Goal: Task Accomplishment & Management: Complete application form

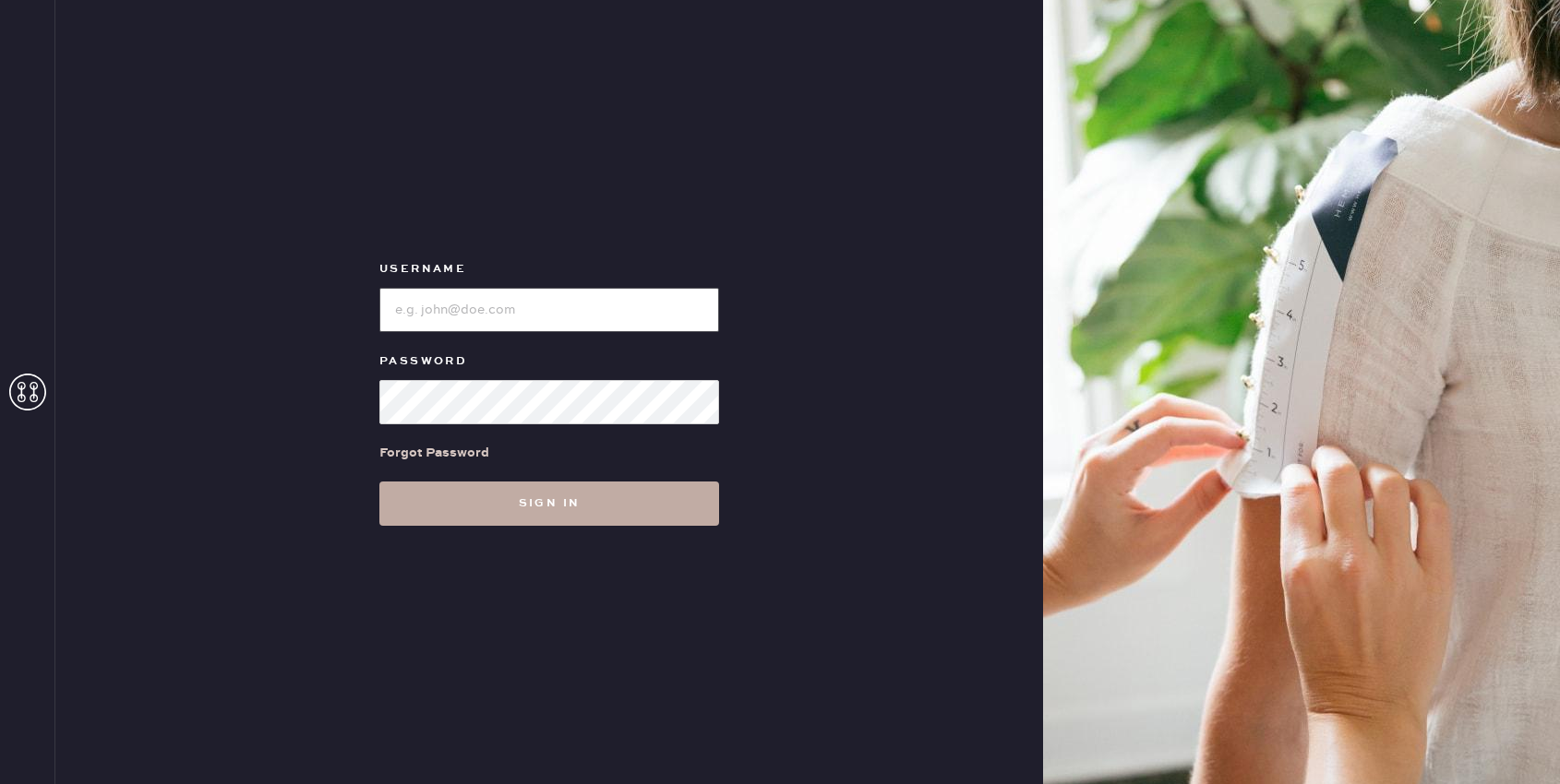
type input "reformationuppereastside"
click at [531, 496] on button "Sign in" at bounding box center [549, 503] width 339 height 44
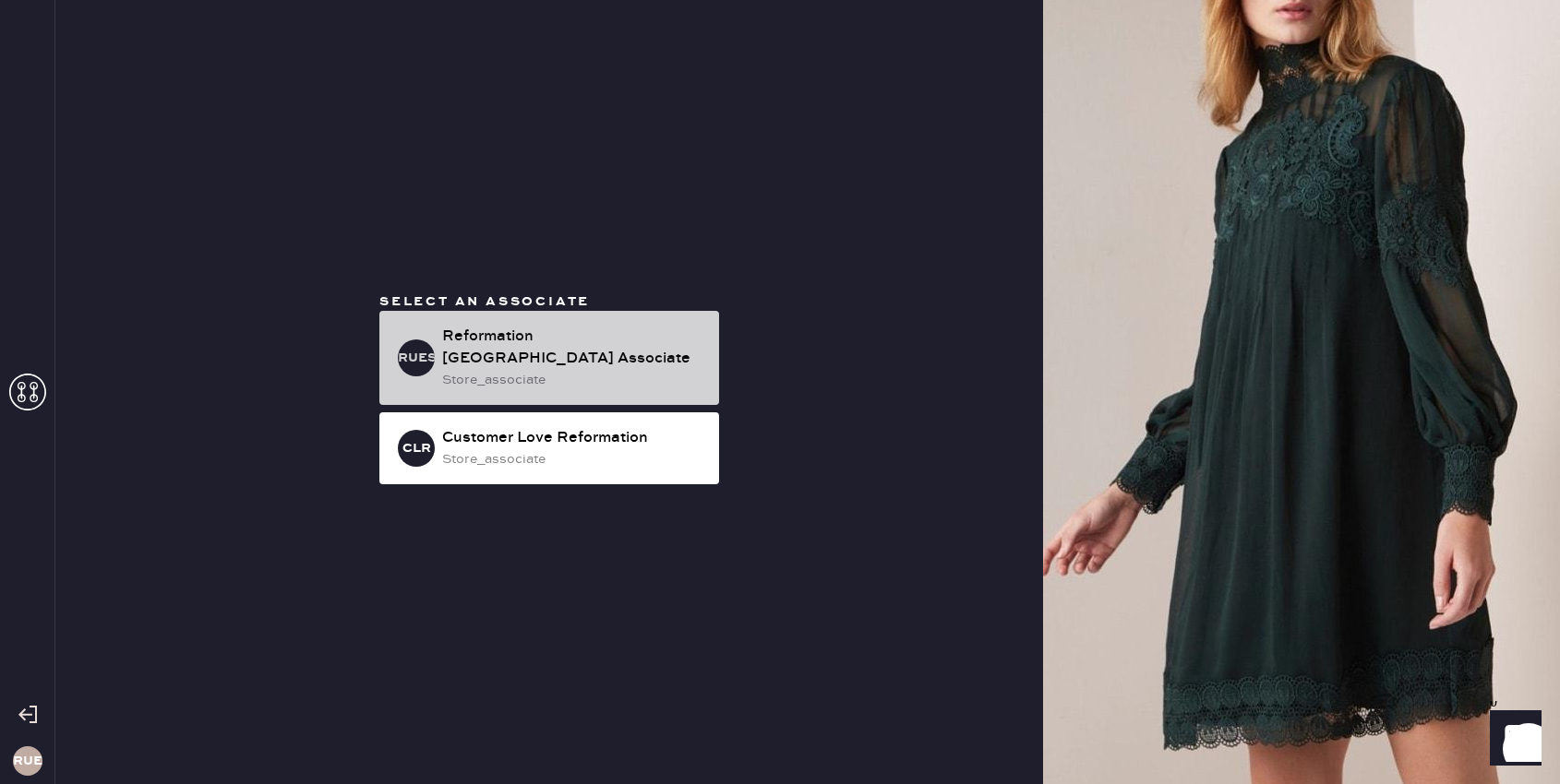
click at [421, 356] on h3 "RUESA" at bounding box center [416, 357] width 36 height 12
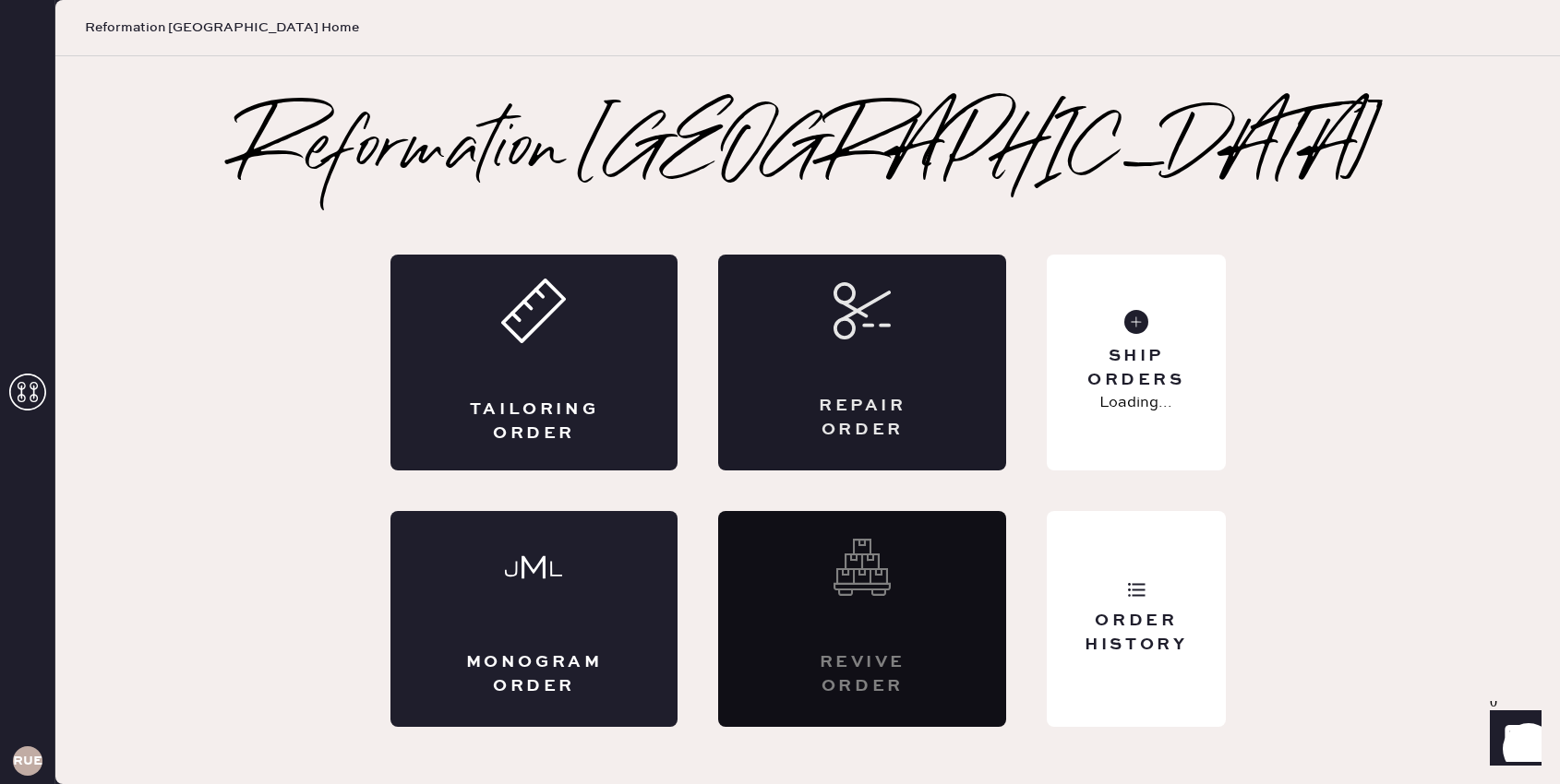
click at [813, 367] on div "Repair Order" at bounding box center [862, 362] width 288 height 216
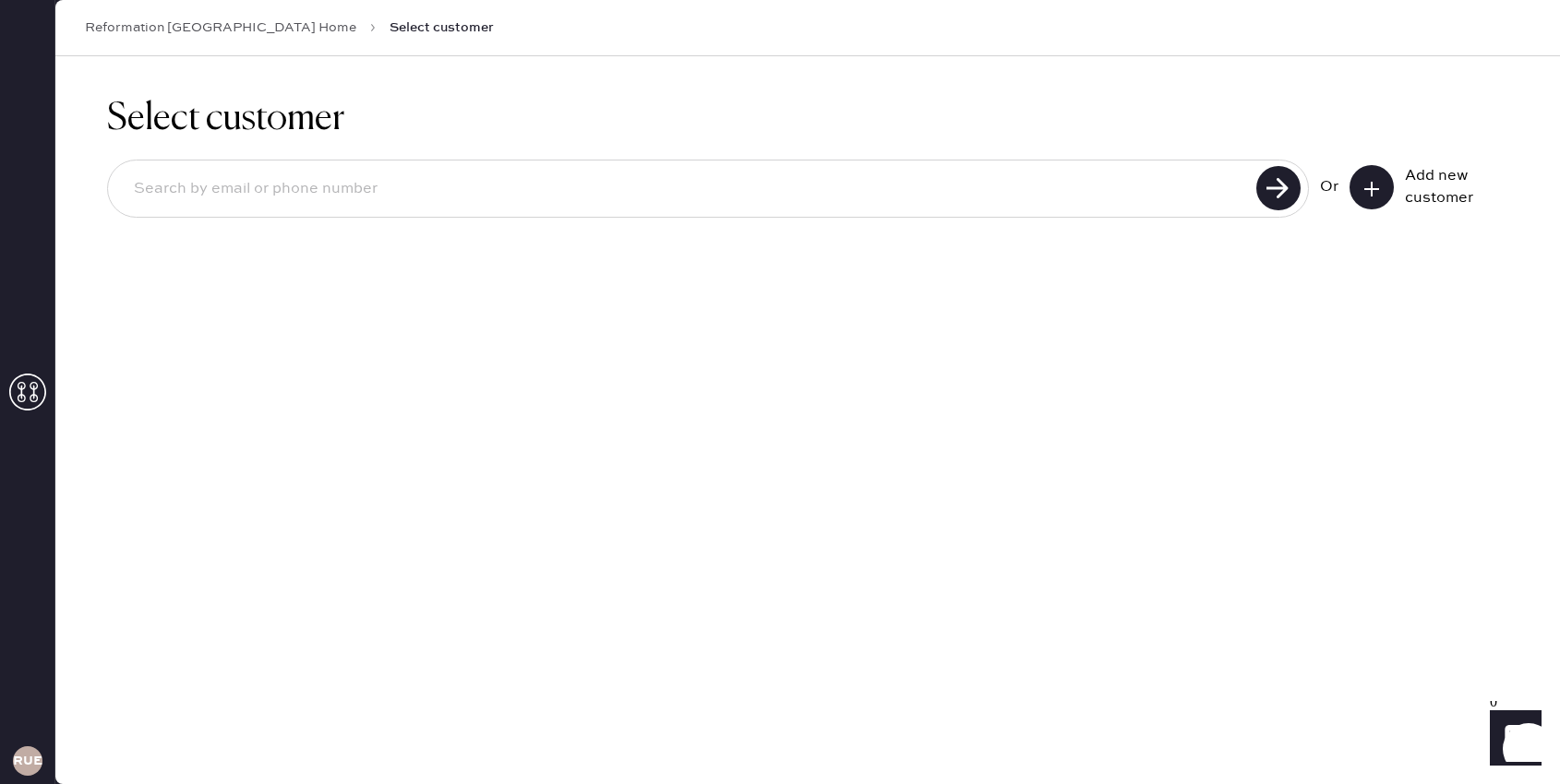
click at [1378, 180] on icon at bounding box center [1371, 189] width 18 height 18
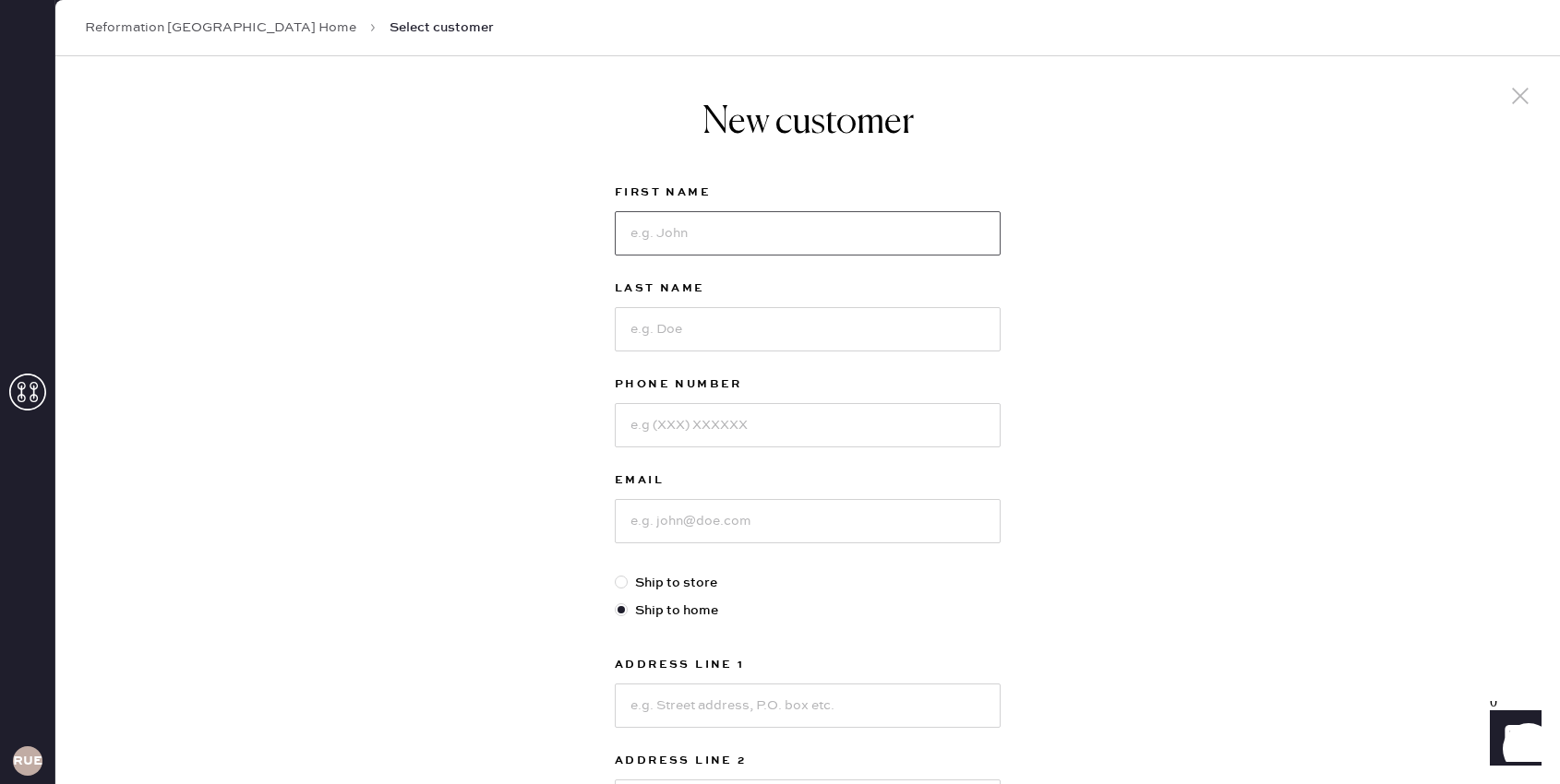
click at [778, 222] on input at bounding box center [807, 233] width 385 height 44
type input "[PERSON_NAME]"
click at [777, 322] on input at bounding box center [807, 329] width 385 height 44
type input "[PERSON_NAME]"
click at [801, 442] on input at bounding box center [807, 426] width 385 height 44
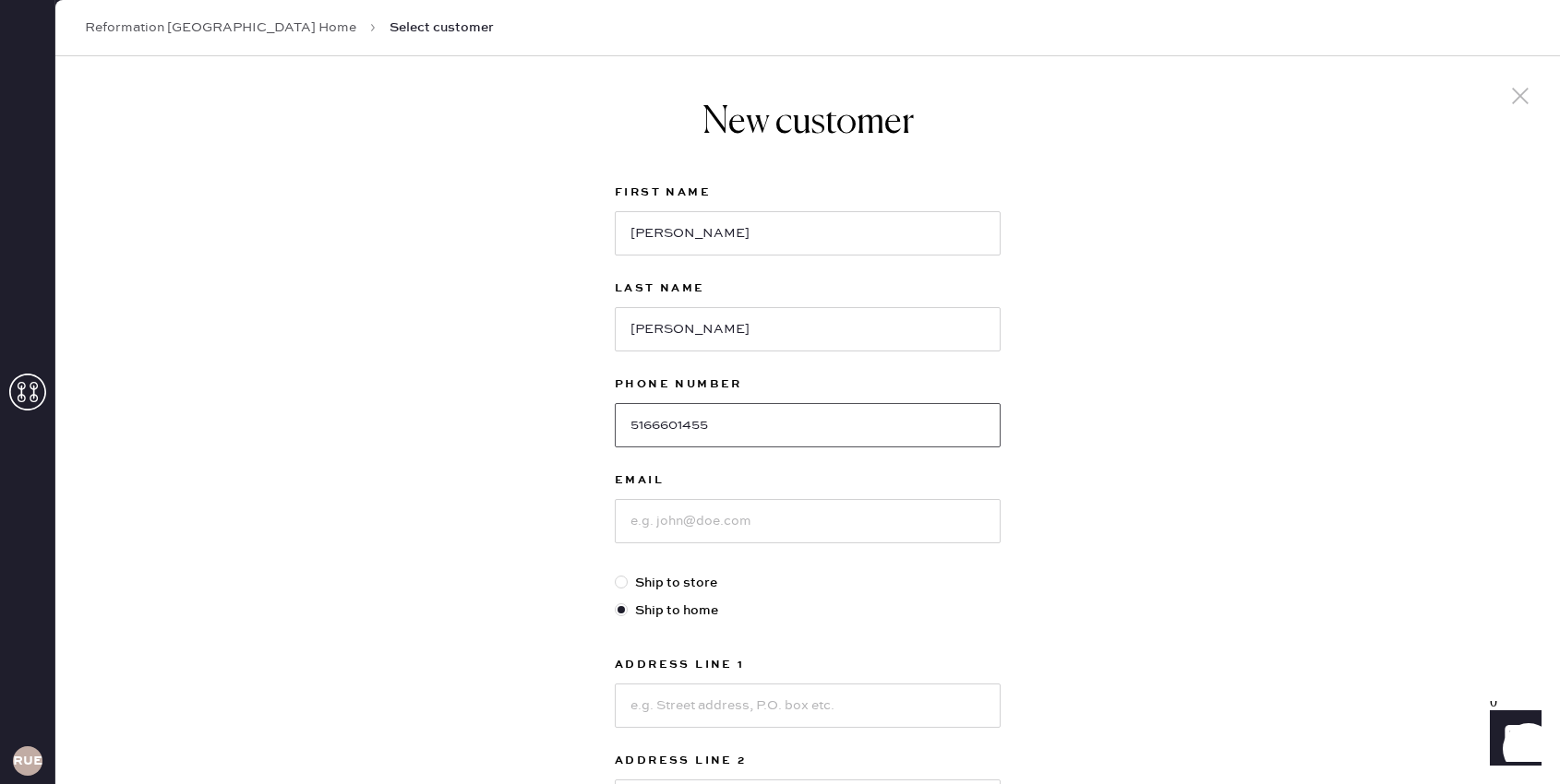
type input "5166601455"
click at [800, 519] on input at bounding box center [807, 521] width 385 height 44
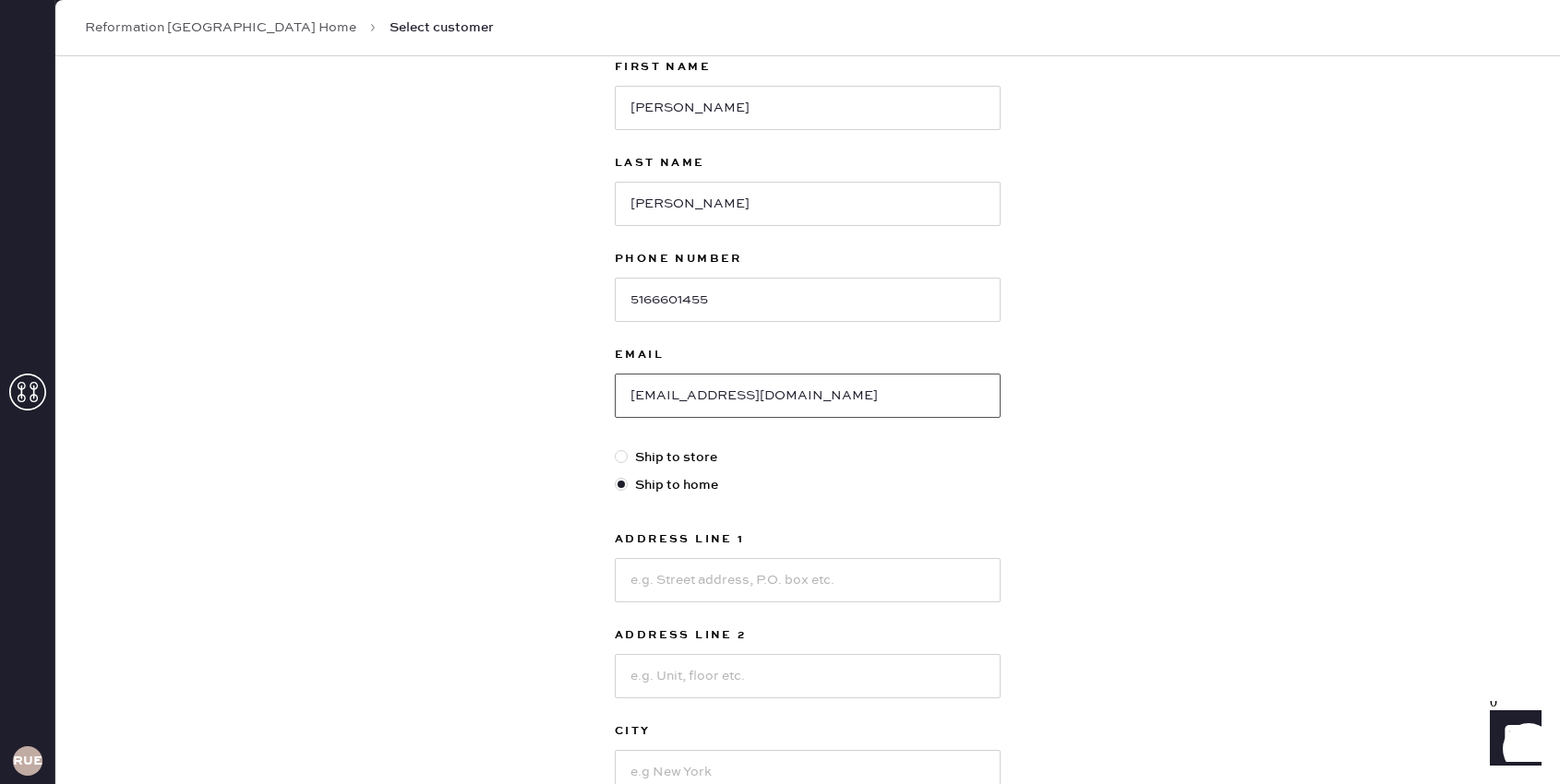
scroll to position [135, 0]
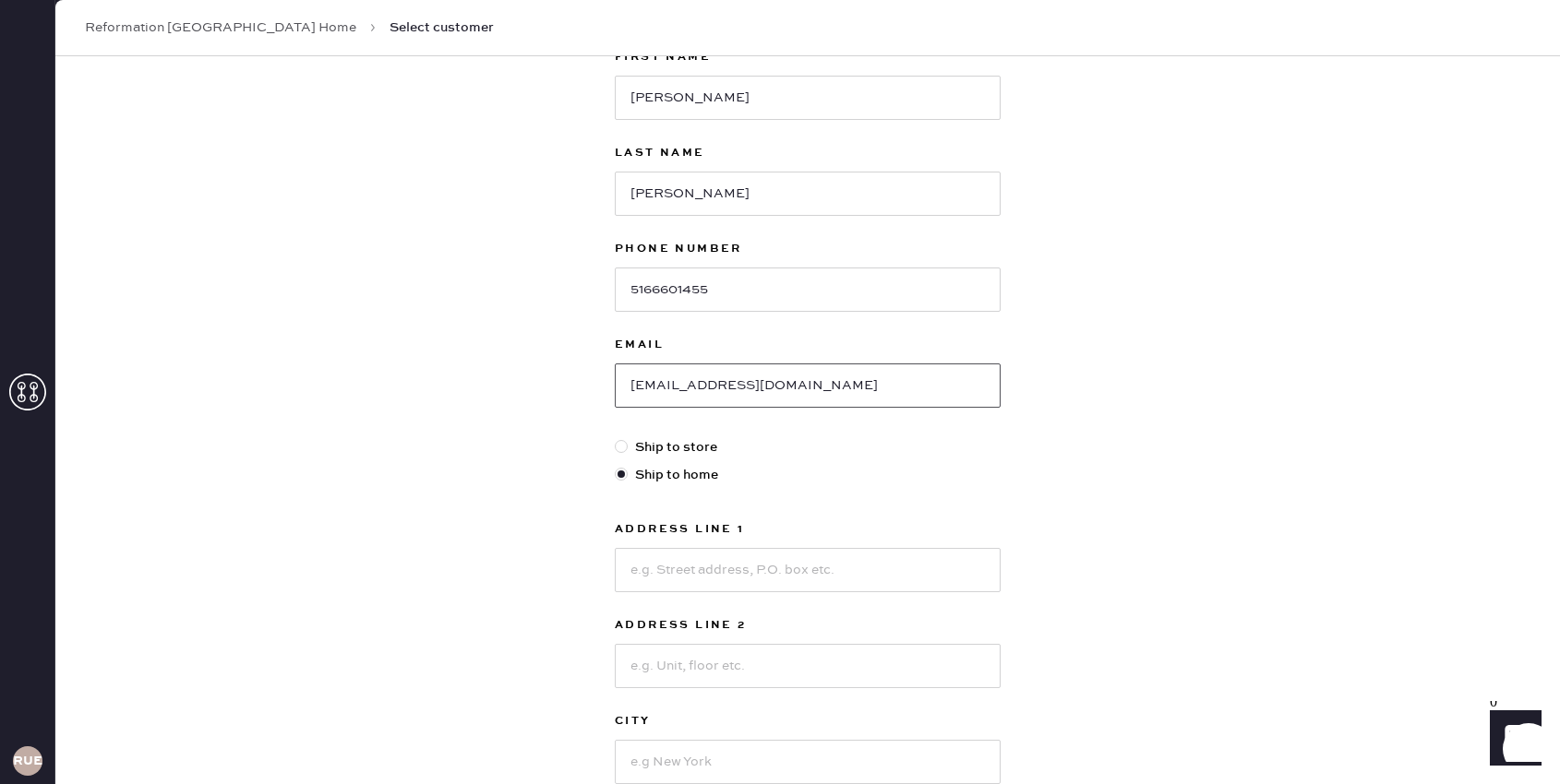
type input "[EMAIL_ADDRESS][DOMAIN_NAME]"
click at [821, 568] on input at bounding box center [807, 570] width 385 height 44
type input "[STREET_ADDRESS]"
click at [740, 669] on input at bounding box center [807, 666] width 385 height 44
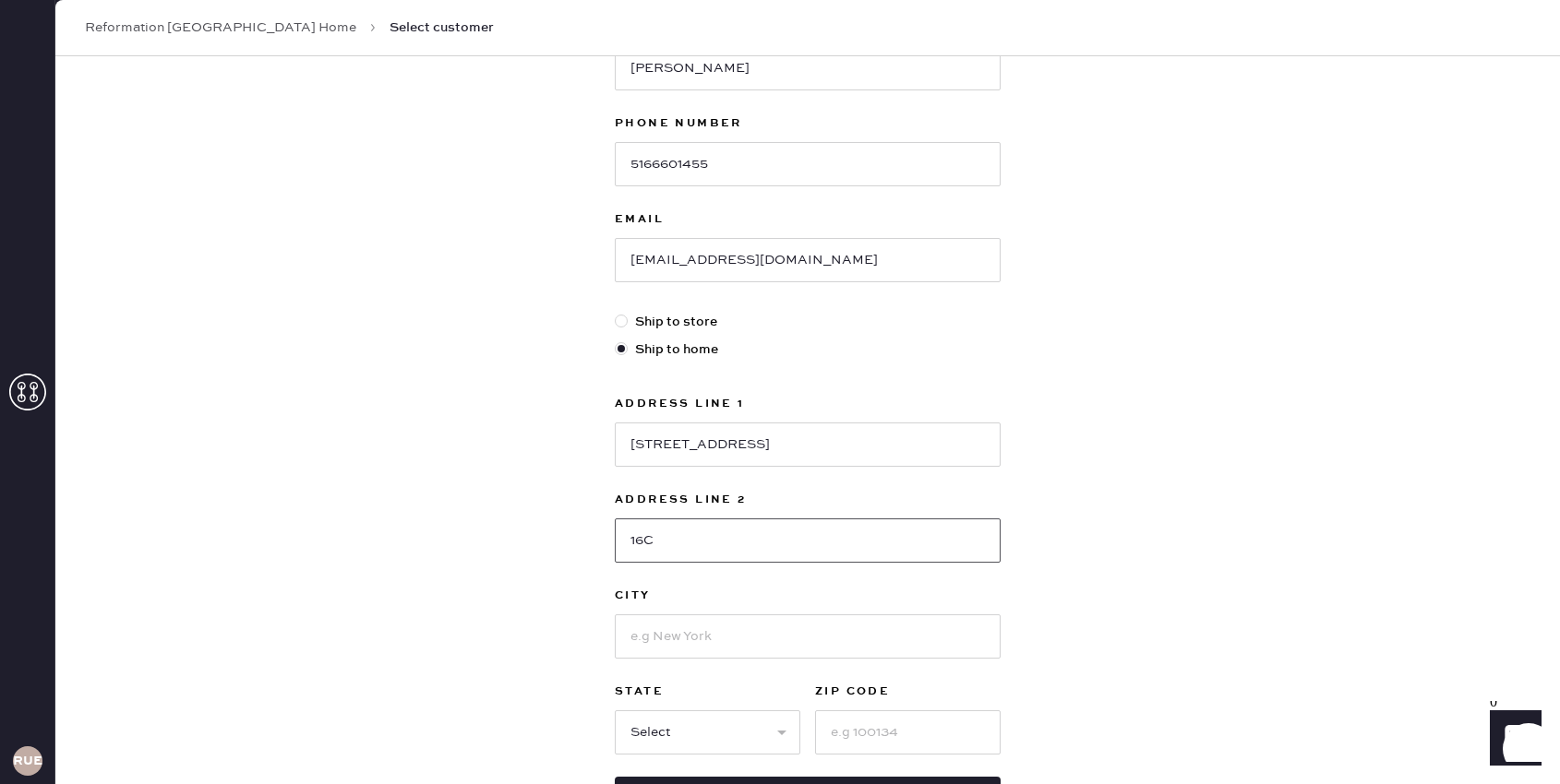
scroll to position [274, 0]
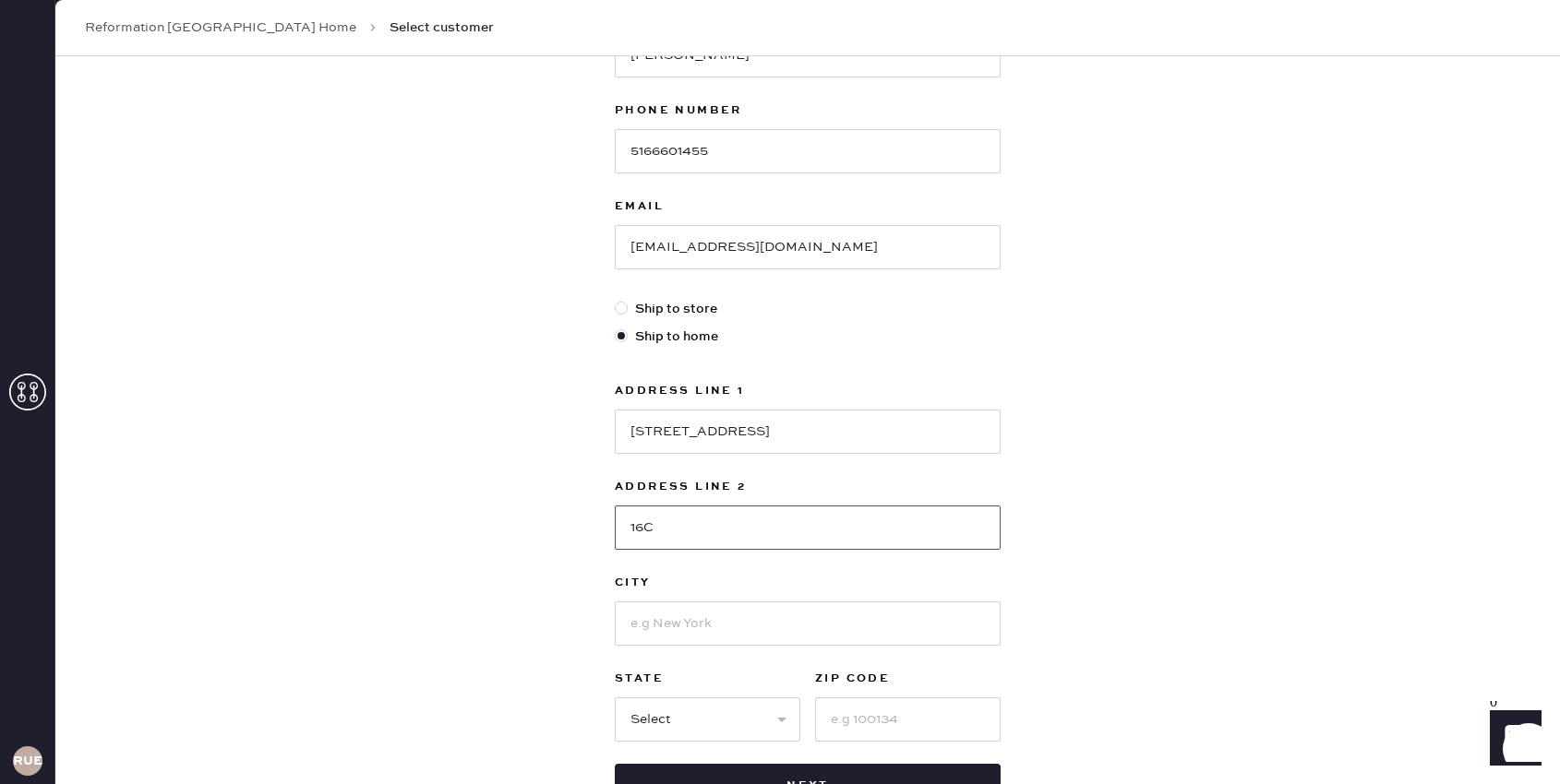
type input "16C"
click at [745, 629] on input at bounding box center [807, 624] width 385 height 44
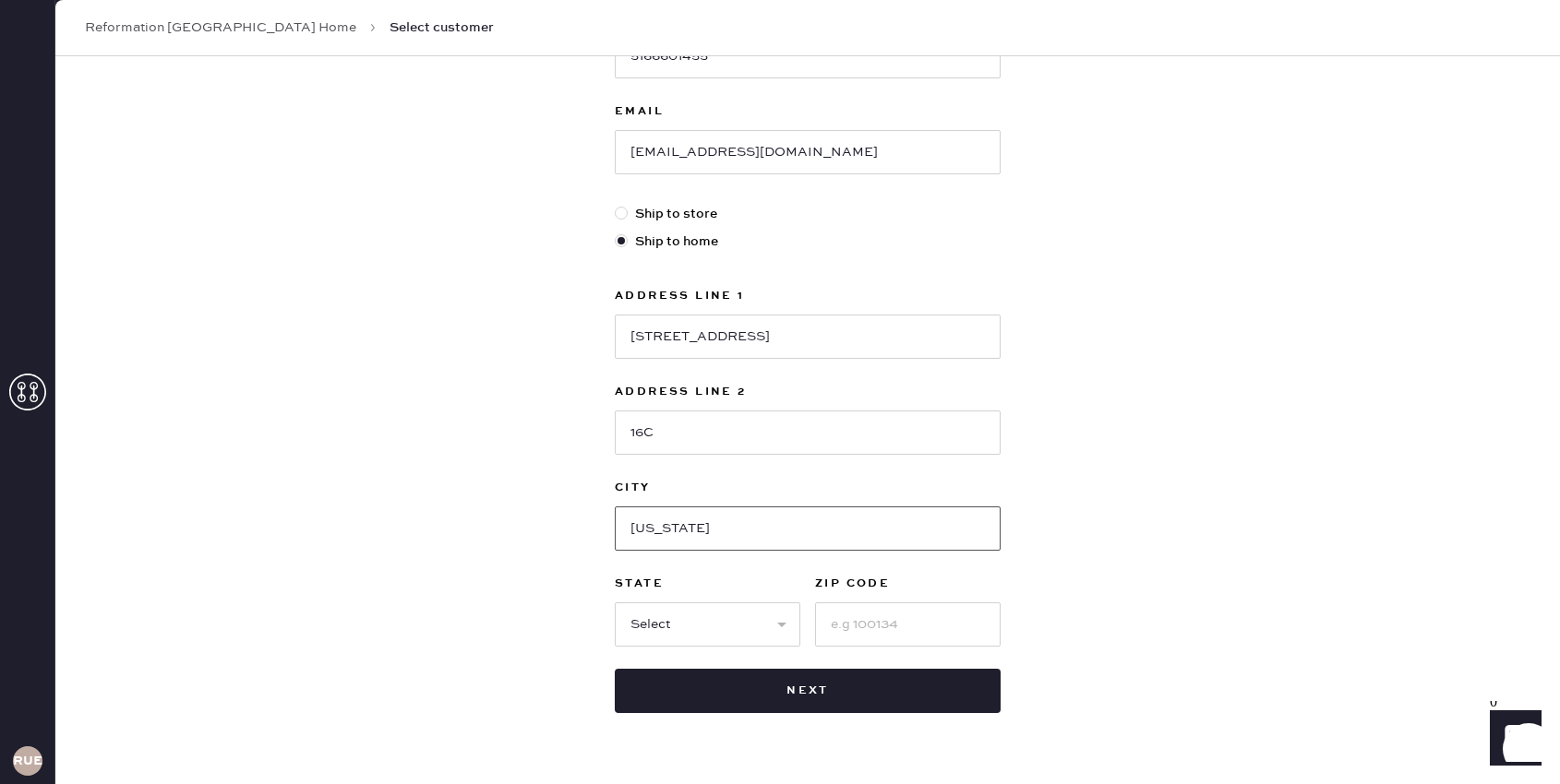
type input "[US_STATE]"
click at [540, 515] on div "New customer First Name [PERSON_NAME] Last Name [PERSON_NAME] Phone Number [PHO…" at bounding box center [807, 259] width 1504 height 1143
click at [737, 627] on select "Select AK AL AR AZ CA CO CT [GEOGRAPHIC_DATA] DE FL [GEOGRAPHIC_DATA] HI [GEOGR…" at bounding box center [707, 624] width 185 height 44
select select "NY"
click at [912, 611] on input at bounding box center [907, 624] width 185 height 44
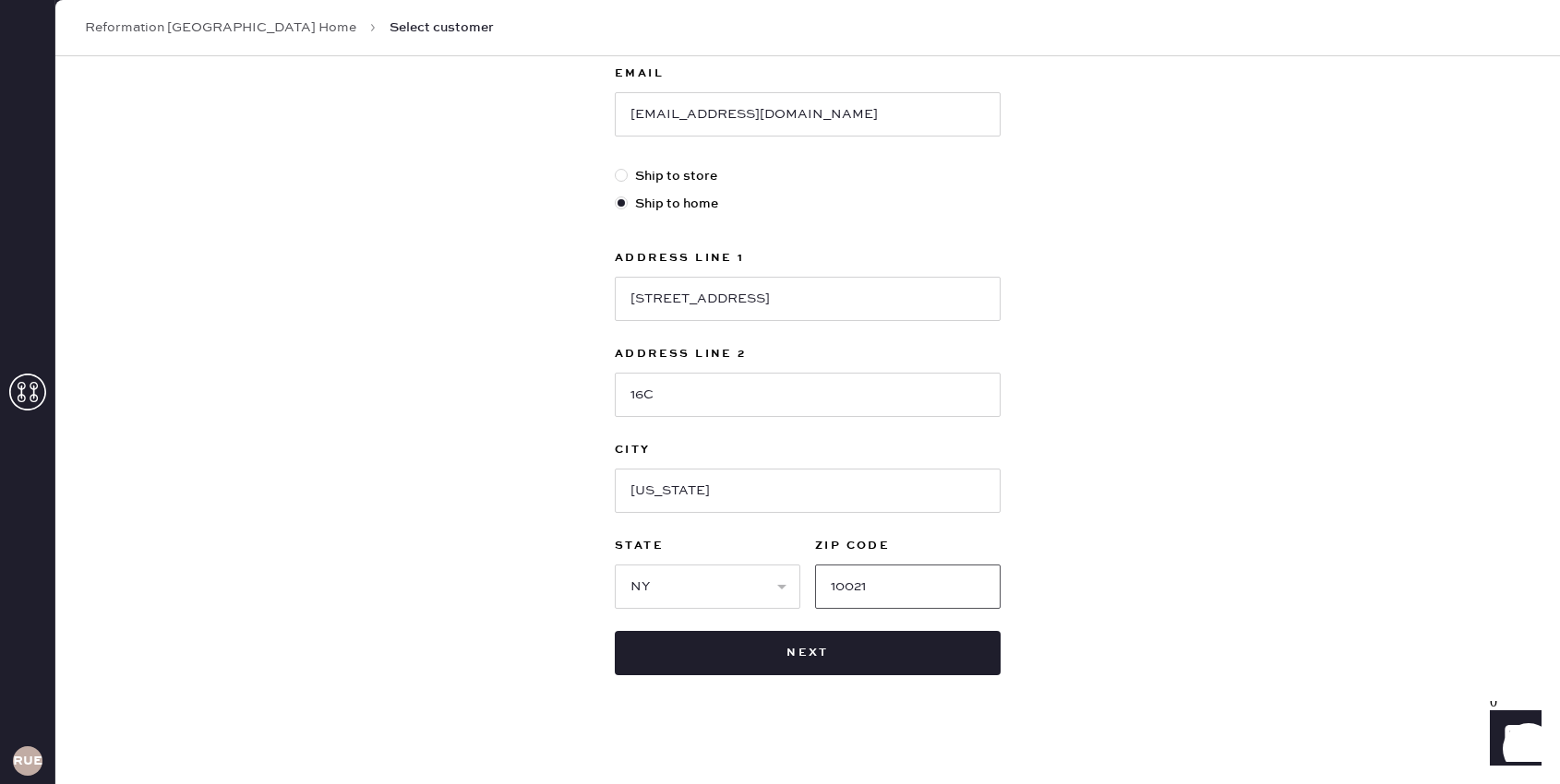
scroll to position [416, 0]
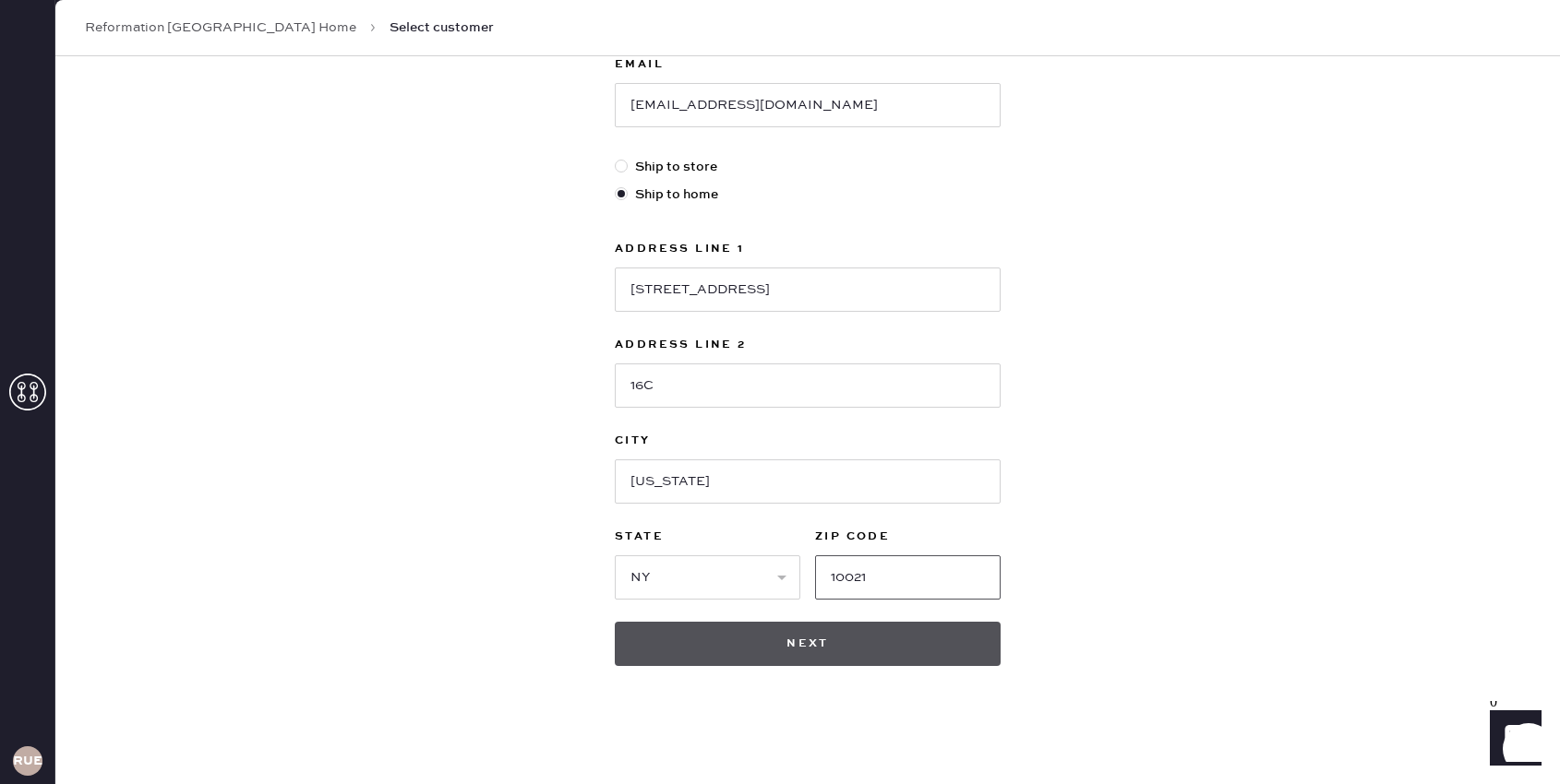
type input "10021"
click at [905, 626] on button "Next" at bounding box center [807, 644] width 385 height 44
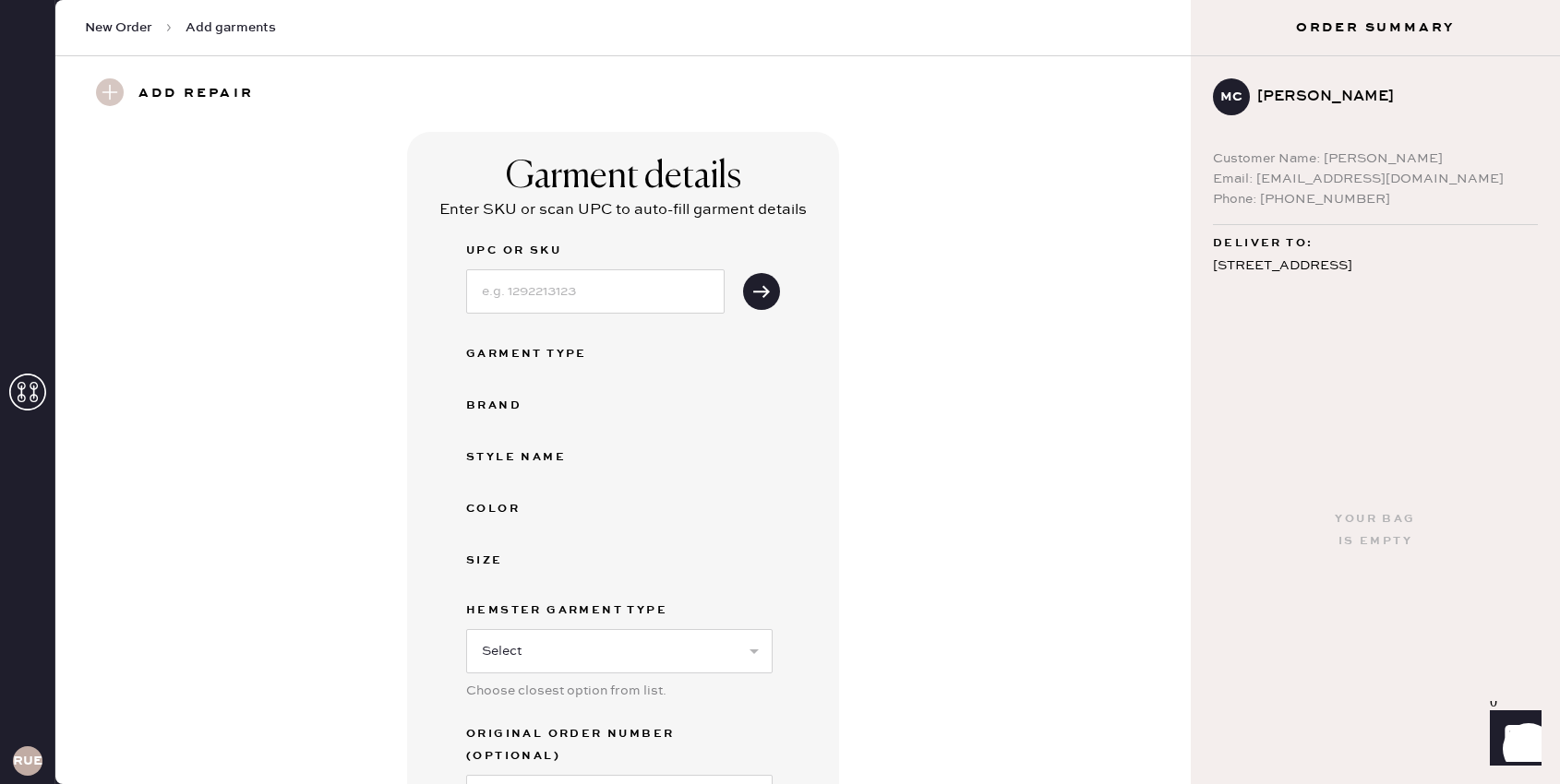
scroll to position [243, 0]
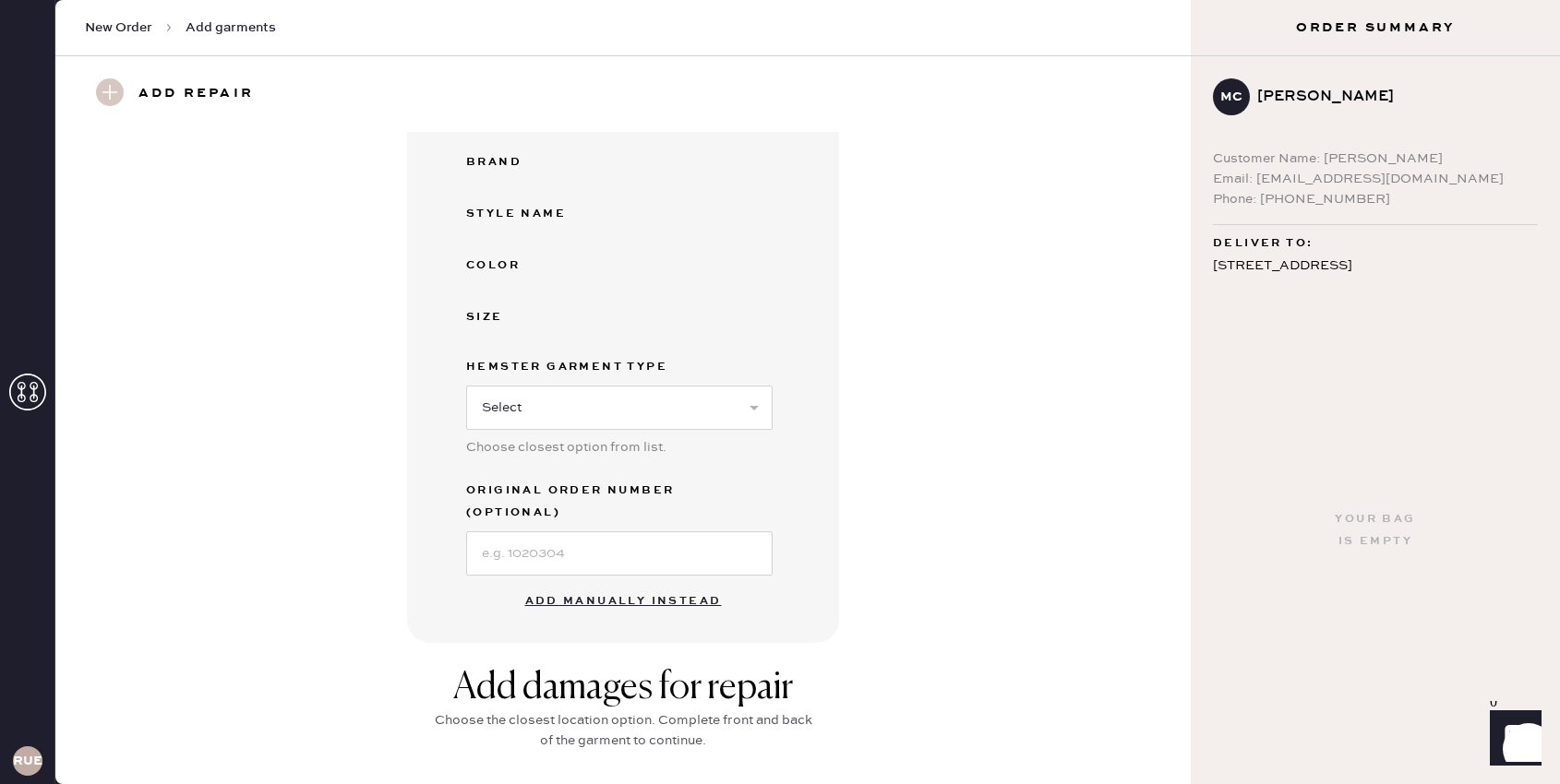
click at [651, 583] on button "Add manually instead" at bounding box center [623, 601] width 219 height 36
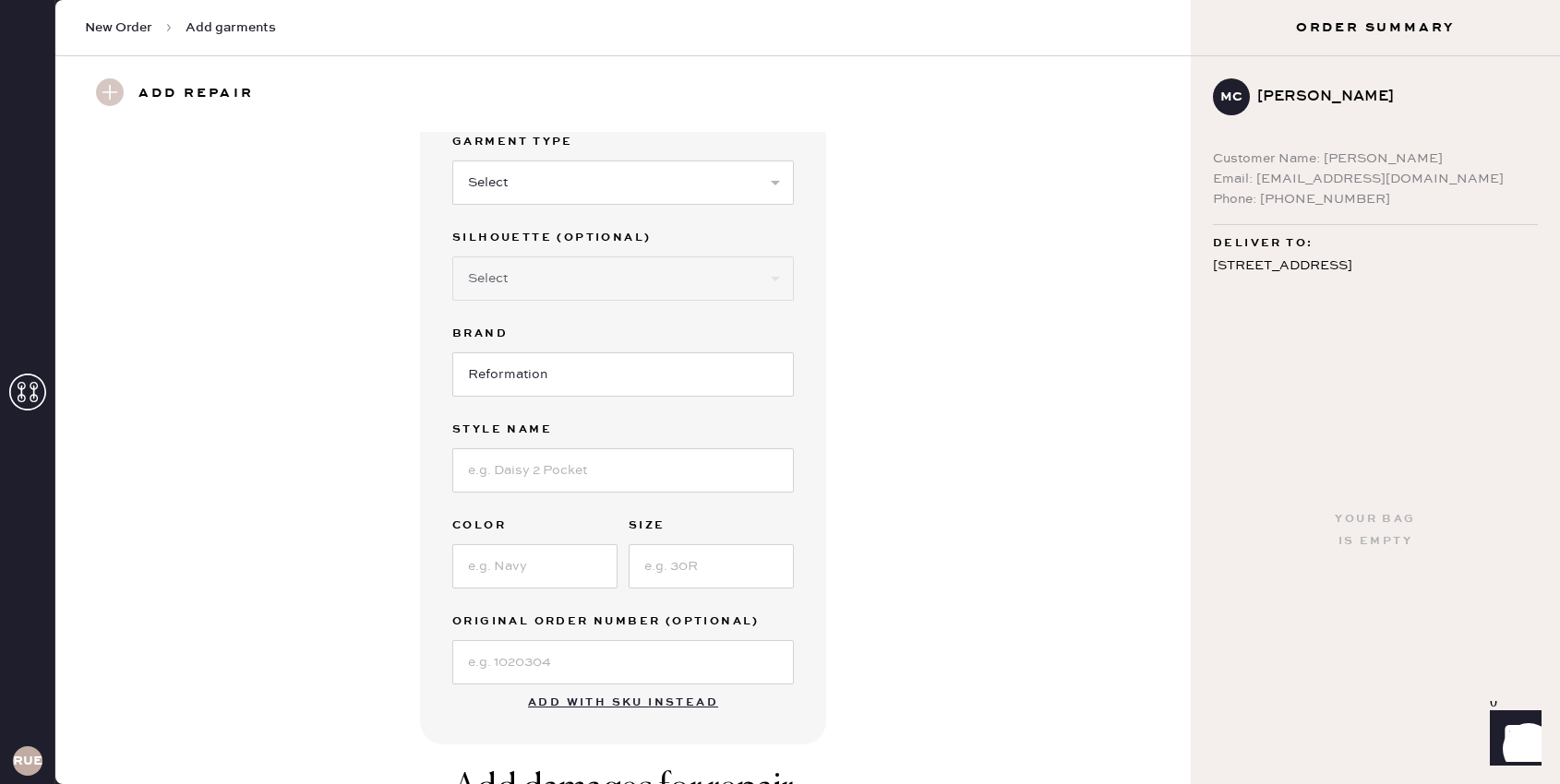
scroll to position [47, 0]
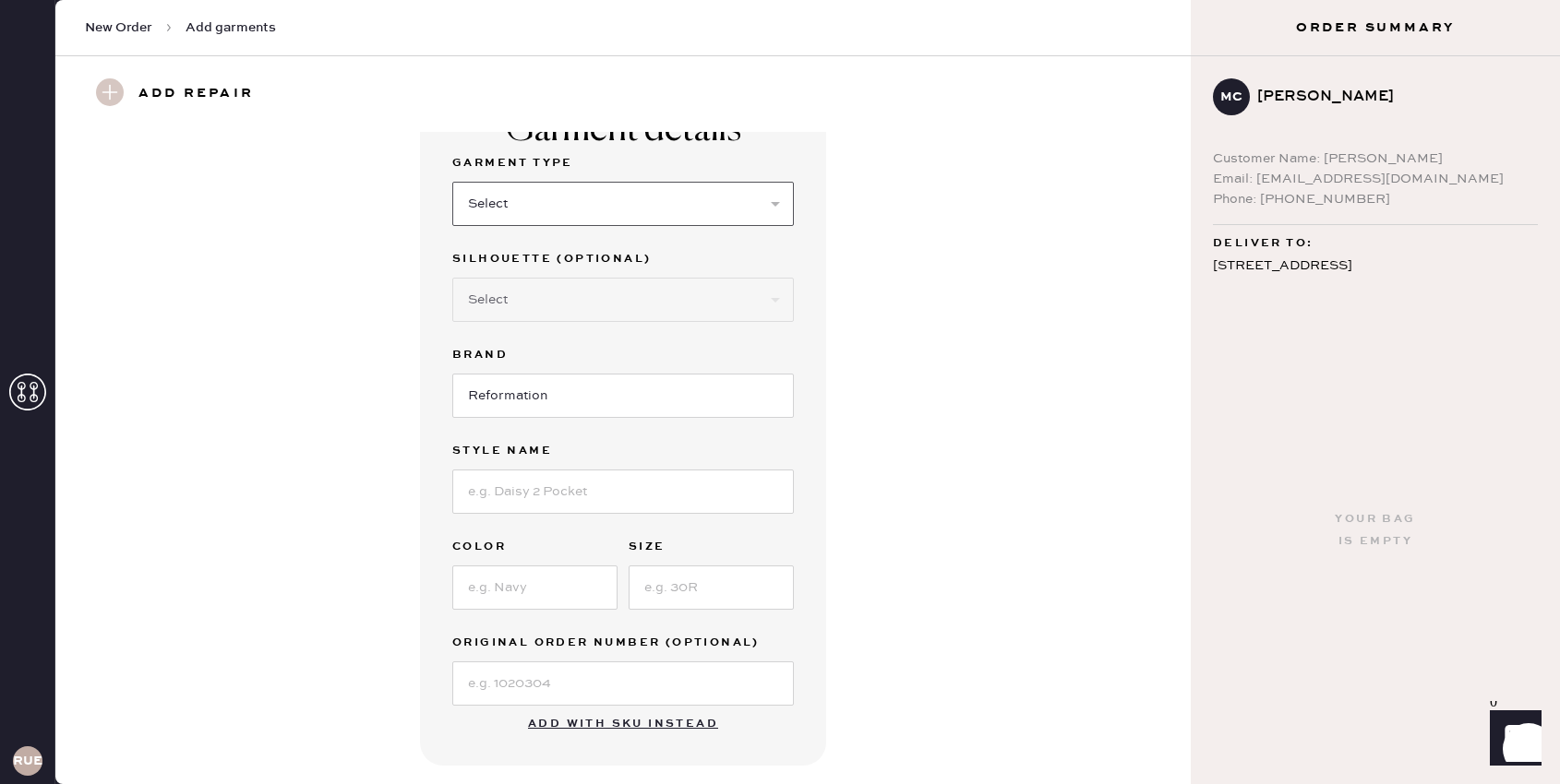
click at [607, 206] on select "Select Basic Skirt Jeans Leggings Pants Shorts Basic Sleeved Dress Basic Sleeve…" at bounding box center [623, 204] width 341 height 44
select select "5"
click at [590, 306] on select "Select Short Sleeves Long Sleeves Other" at bounding box center [623, 300] width 341 height 44
select select "18"
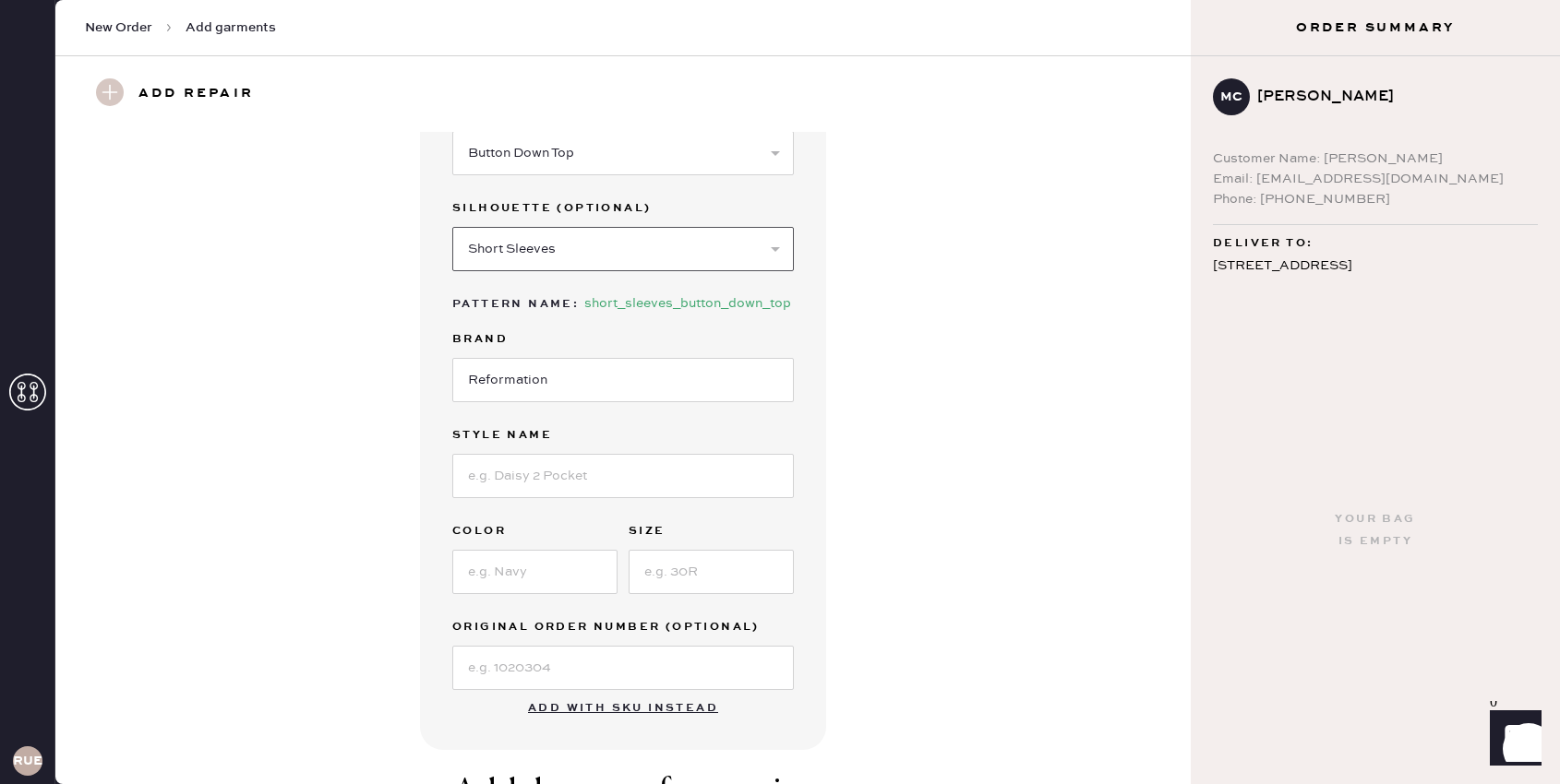
scroll to position [134, 0]
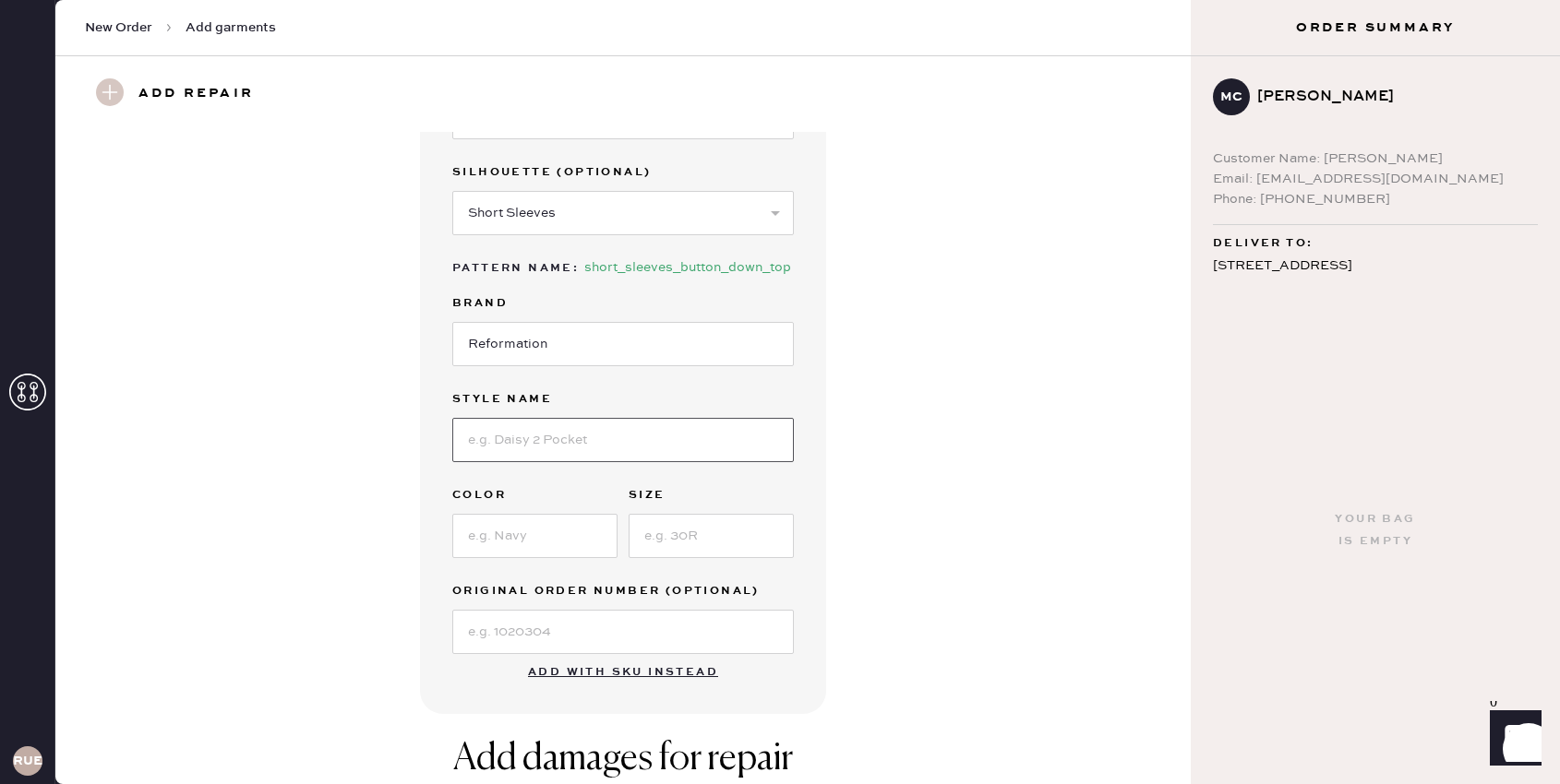
click at [604, 432] on input at bounding box center [623, 440] width 341 height 44
type input "Valetta Two Piece"
click at [551, 522] on input at bounding box center [535, 536] width 165 height 44
type input "White"
click at [708, 537] on input at bounding box center [710, 536] width 165 height 44
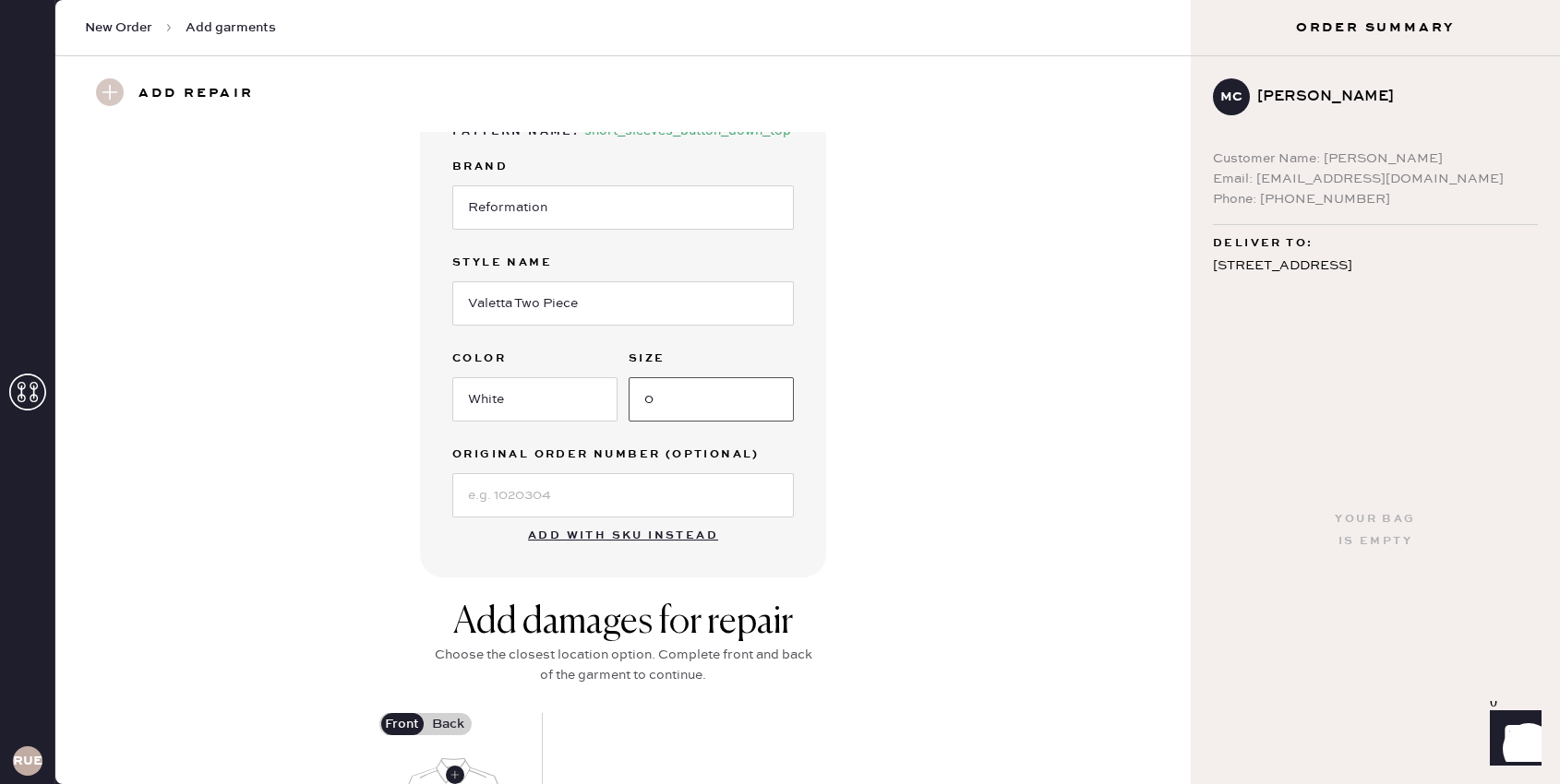
scroll to position [546, 0]
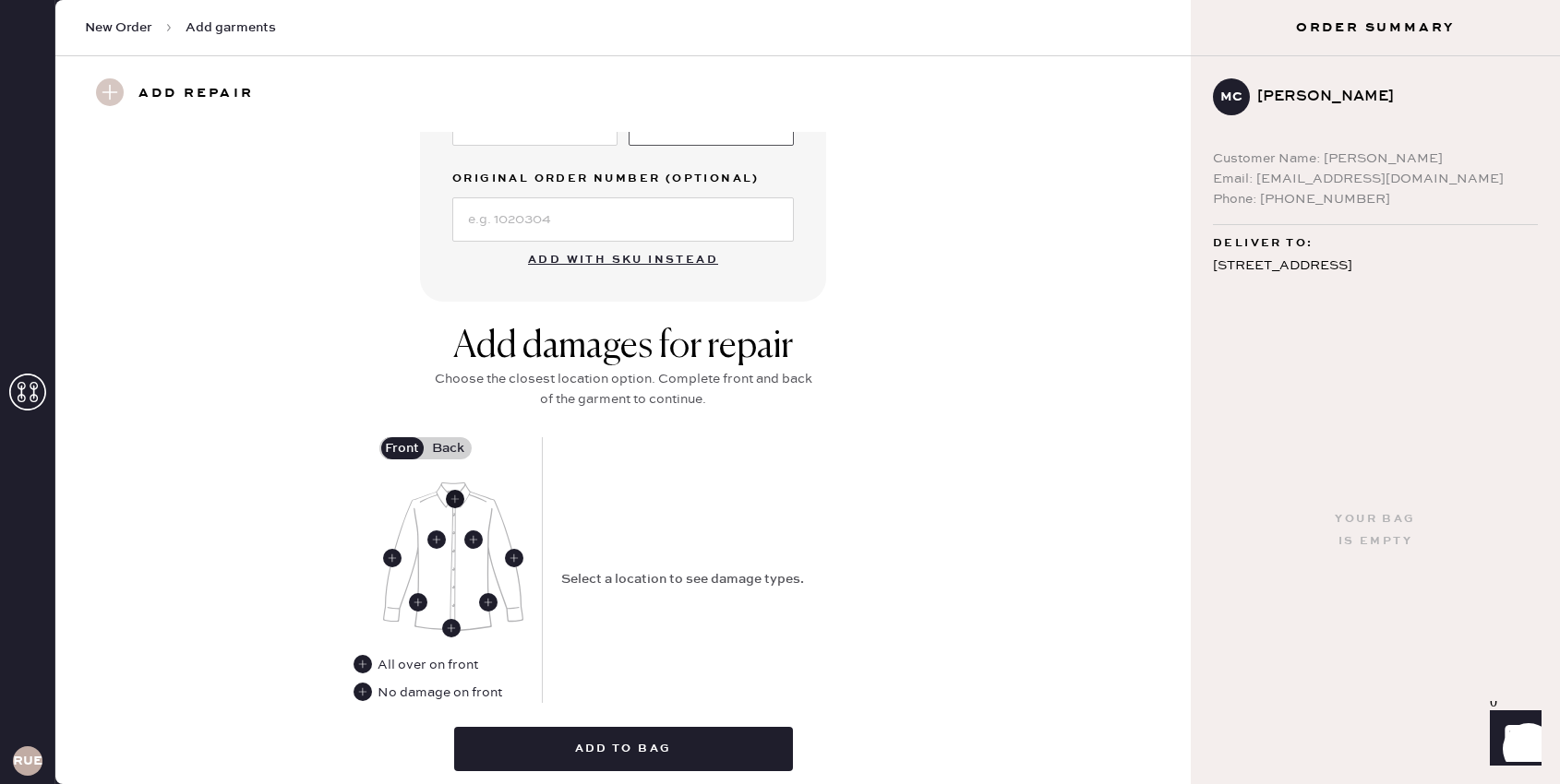
type input "0"
click at [457, 497] on use at bounding box center [454, 498] width 18 height 18
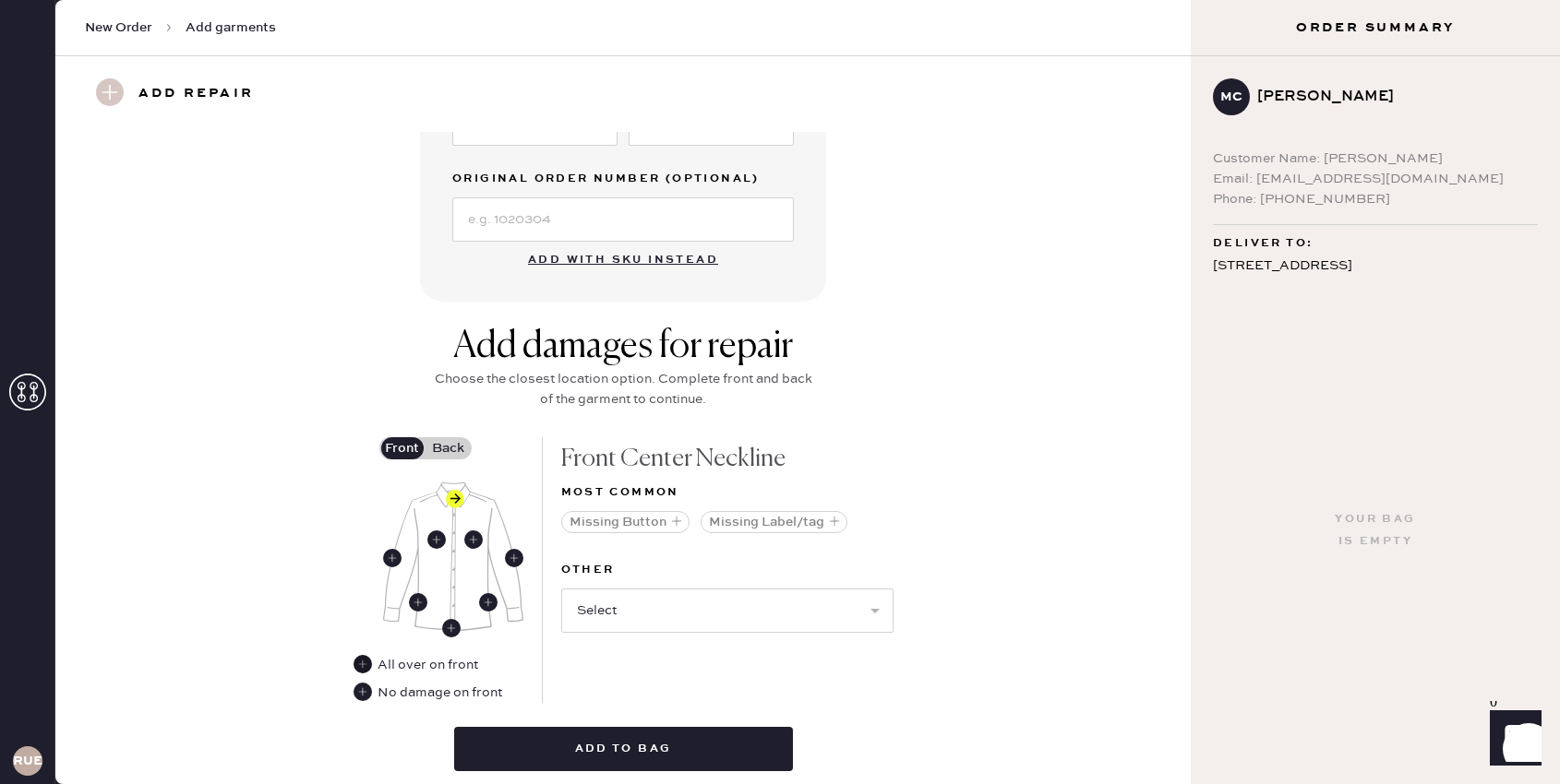
click at [358, 665] on use at bounding box center [362, 663] width 18 height 18
click at [676, 650] on select "Select Broken / Ripped Hem Broken Beads Broken Button Broken Elastic Broken Hoo…" at bounding box center [727, 644] width 332 height 44
select select "2048"
select select
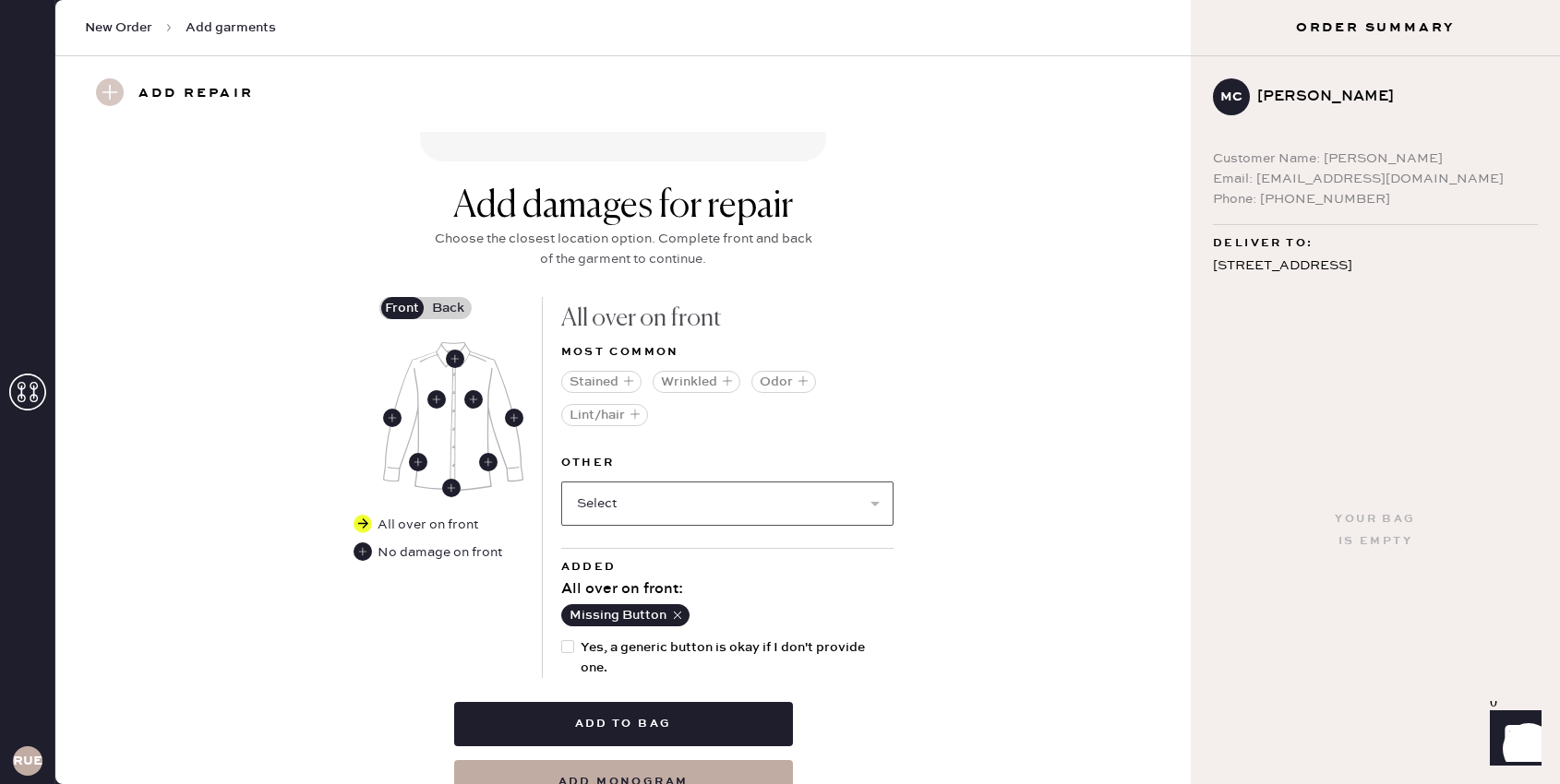
scroll to position [773, 0]
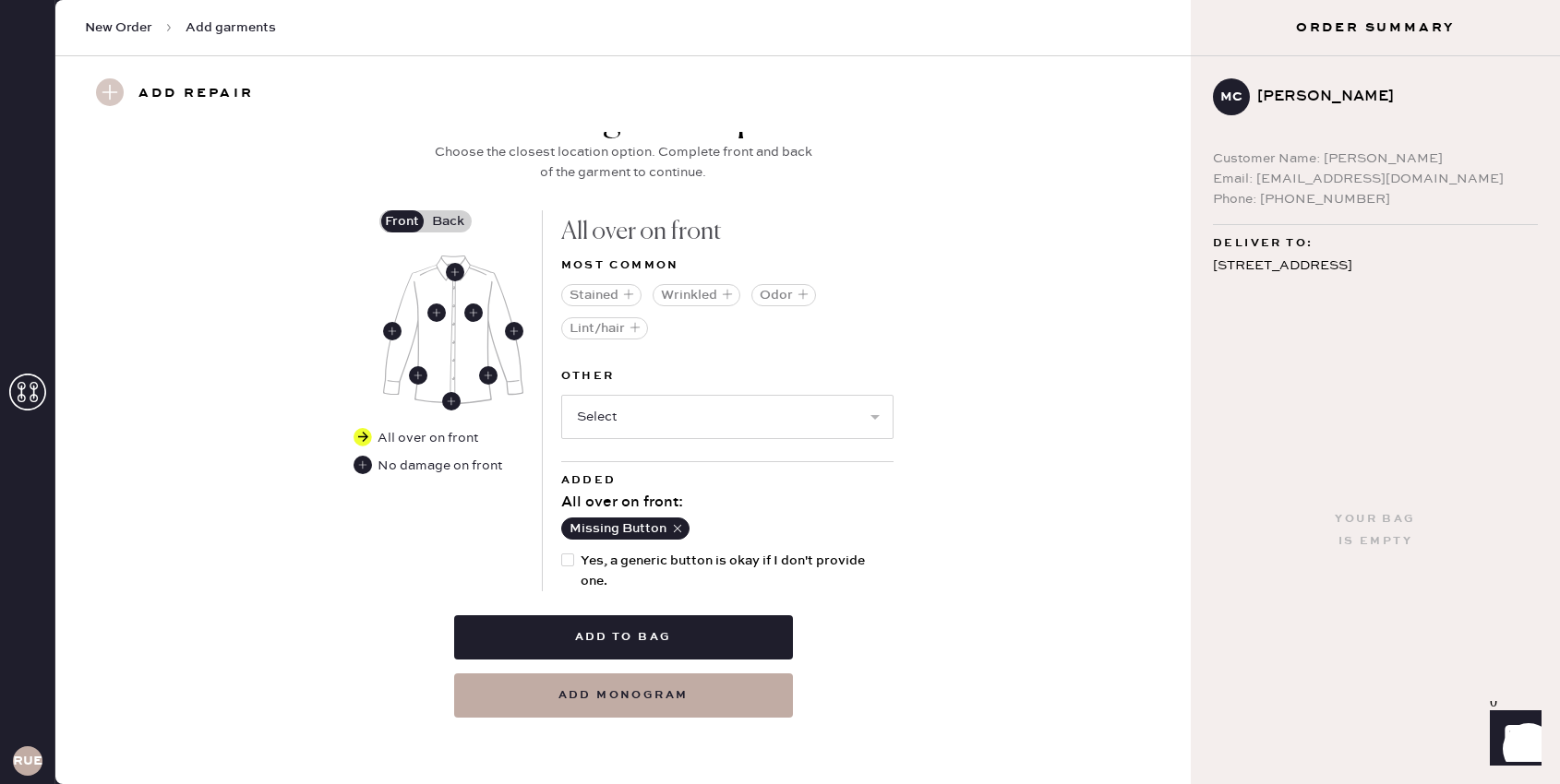
click at [562, 556] on div at bounding box center [567, 559] width 12 height 12
click at [562, 552] on input "Yes, a generic button is okay if I don't provide one." at bounding box center [561, 551] width 1 height 1
checkbox input "true"
click at [454, 225] on label "Back" at bounding box center [449, 220] width 46 height 22
click at [449, 221] on input "Back" at bounding box center [449, 221] width 0 height 0
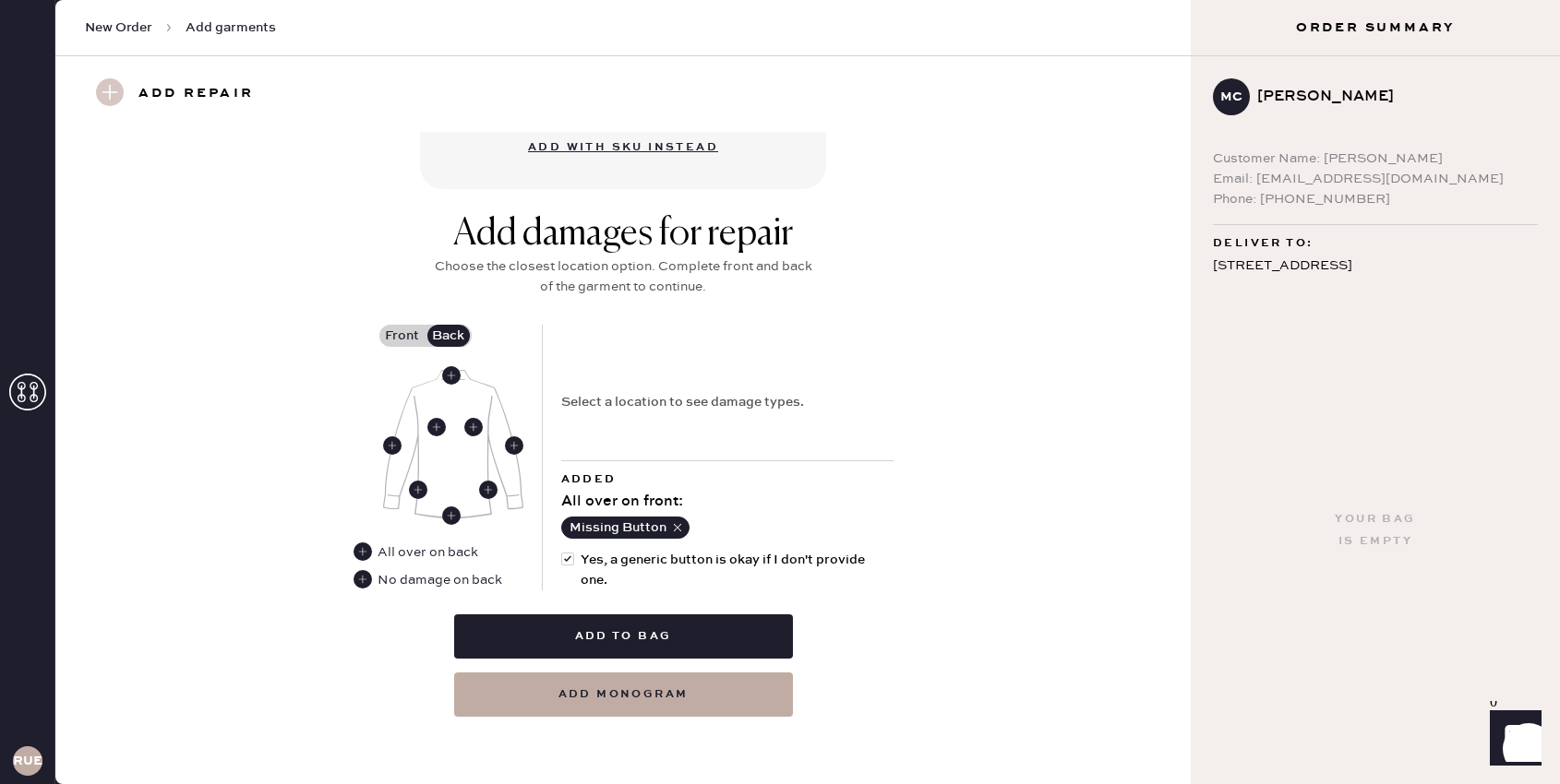
scroll to position [657, 0]
click at [361, 578] on use at bounding box center [362, 580] width 18 height 18
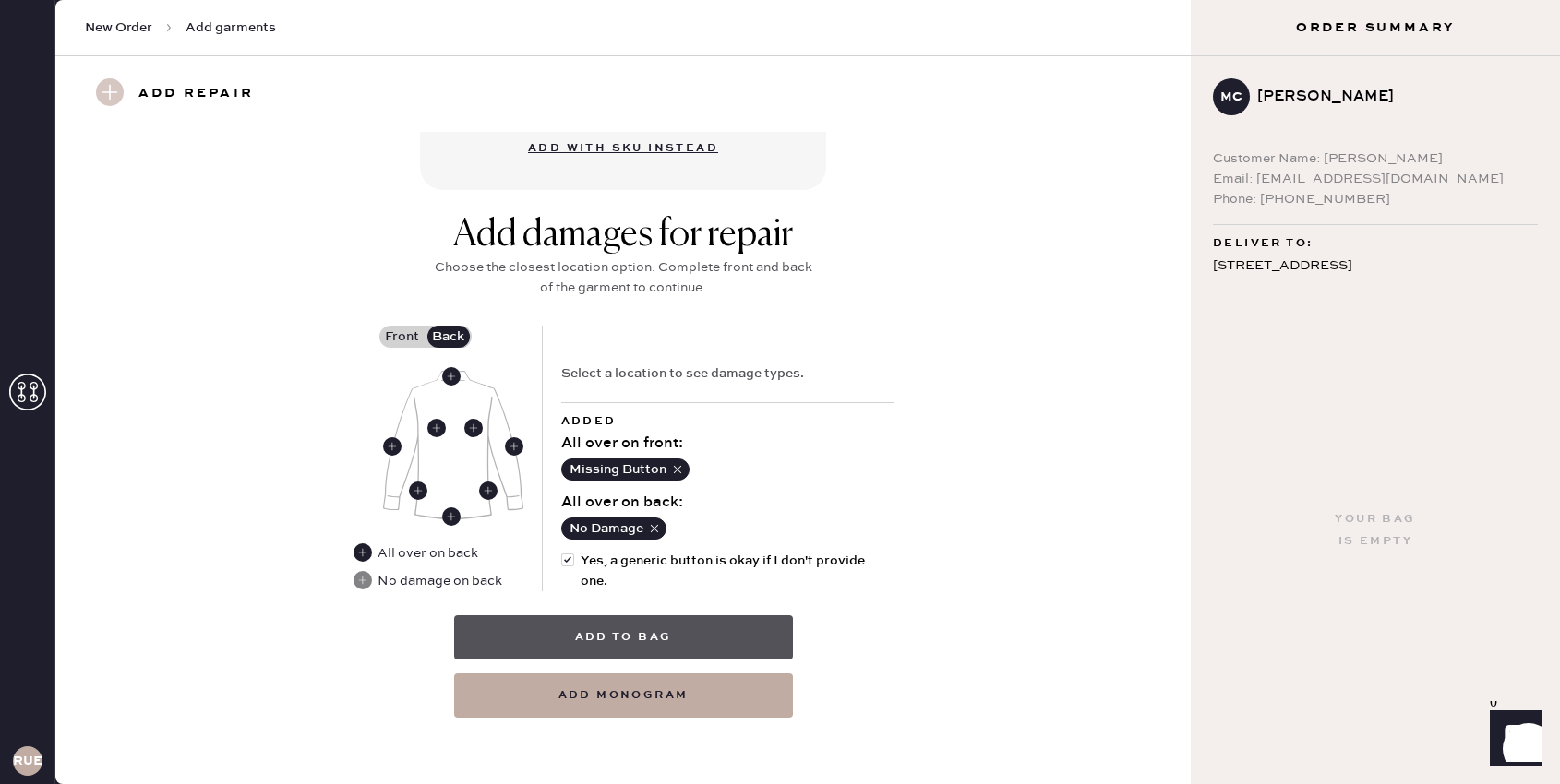
click at [710, 649] on button "Add to bag" at bounding box center [623, 637] width 338 height 44
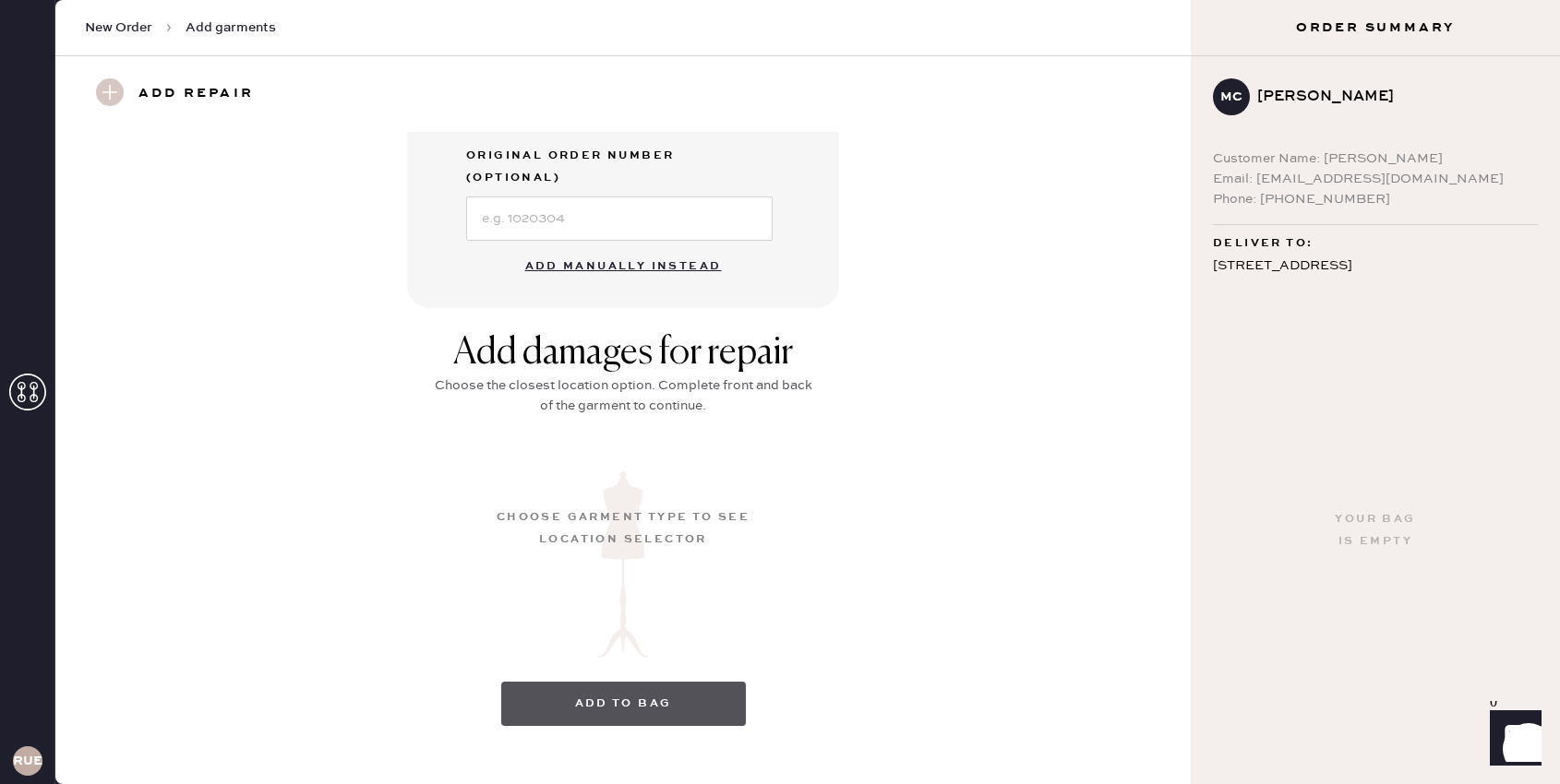
scroll to position [124, 0]
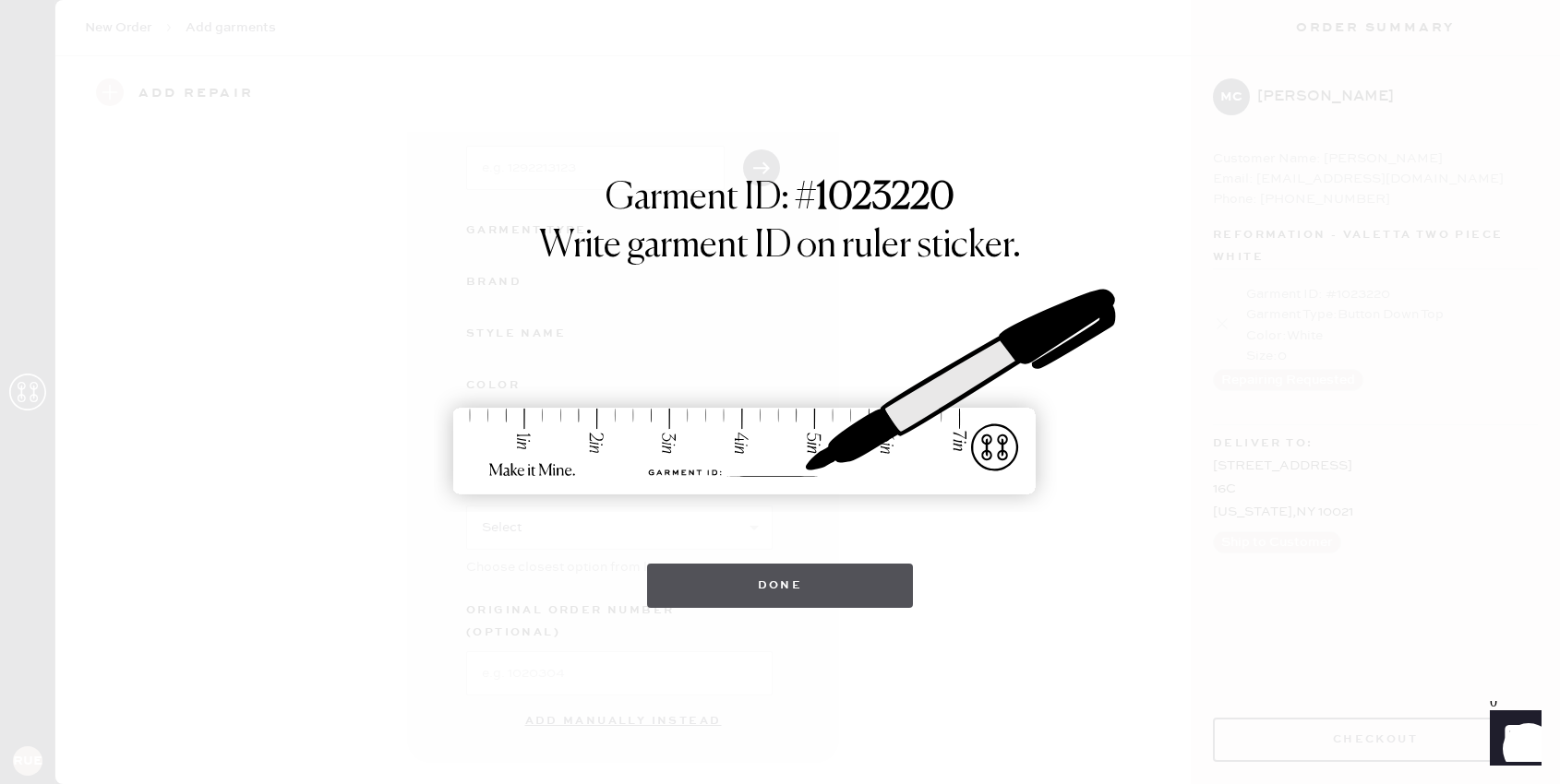
click at [717, 592] on button "Done" at bounding box center [780, 586] width 267 height 44
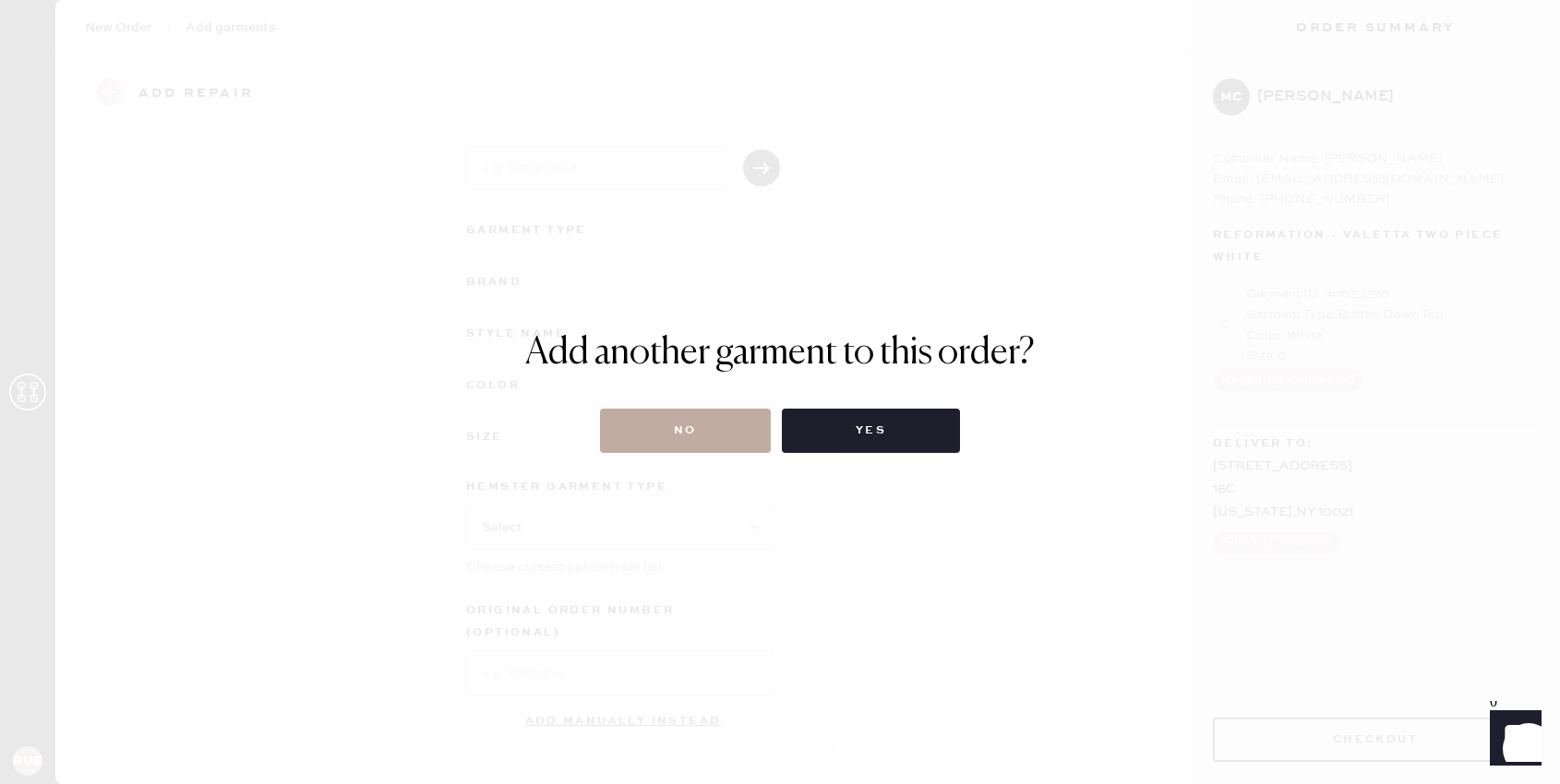
click at [700, 432] on button "No" at bounding box center [686, 430] width 171 height 44
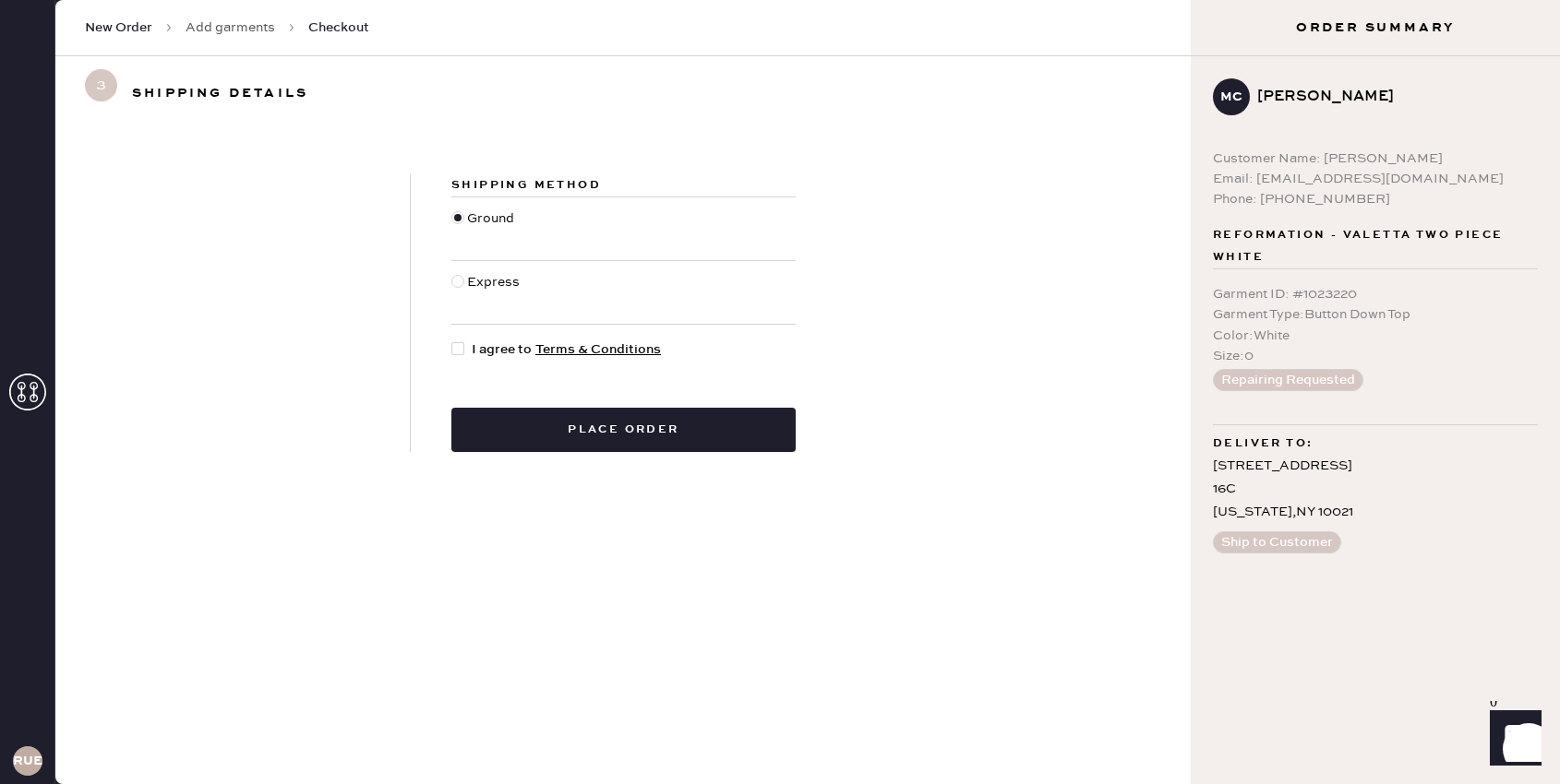
click at [700, 432] on button "Place order" at bounding box center [623, 429] width 344 height 44
click at [461, 345] on div at bounding box center [457, 348] width 12 height 12
click at [453, 340] on input "I agree to Terms & Conditions" at bounding box center [452, 339] width 1 height 1
checkbox input "true"
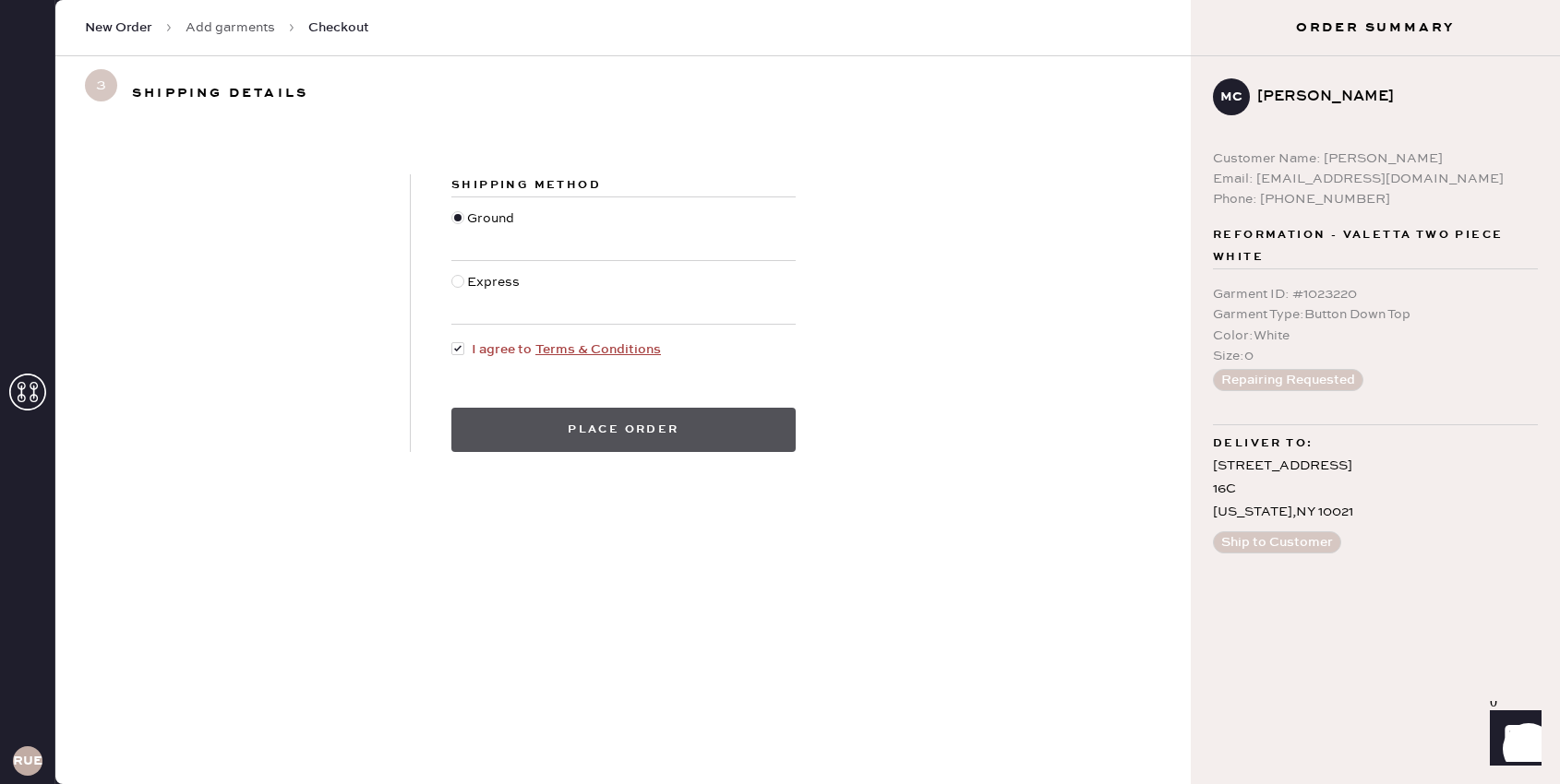
click at [512, 426] on button "Place order" at bounding box center [623, 429] width 344 height 44
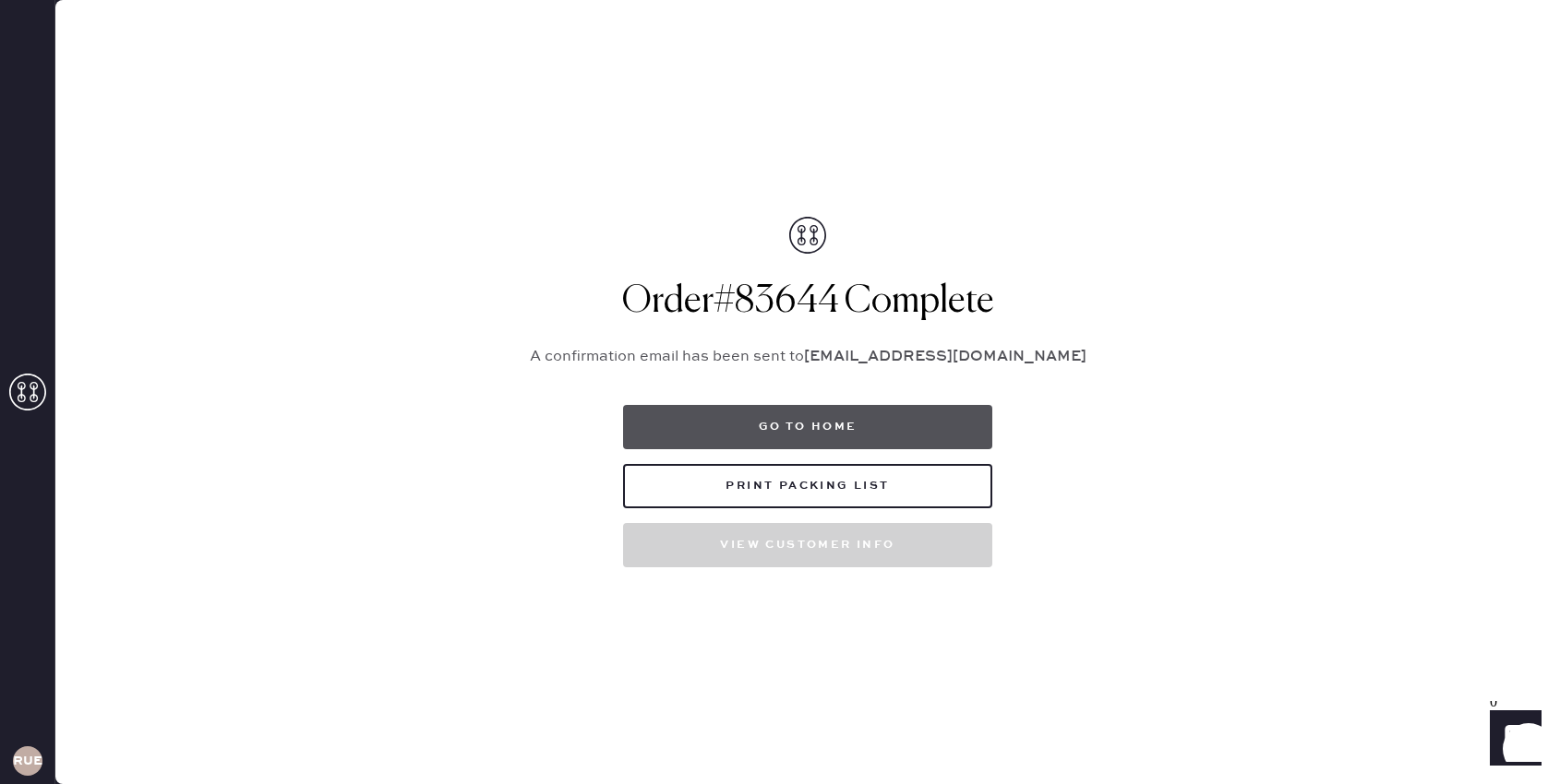
click at [839, 430] on button "Go to home" at bounding box center [807, 427] width 369 height 44
